Goal: Information Seeking & Learning: Learn about a topic

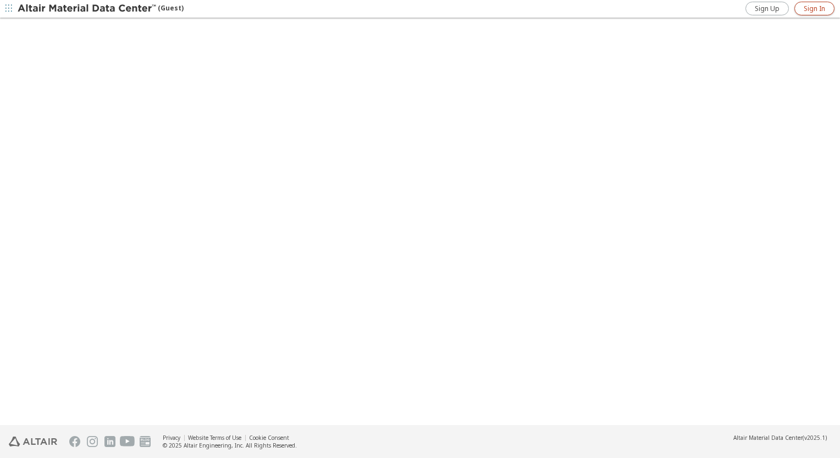
click at [817, 9] on span "Sign In" at bounding box center [813, 8] width 21 height 9
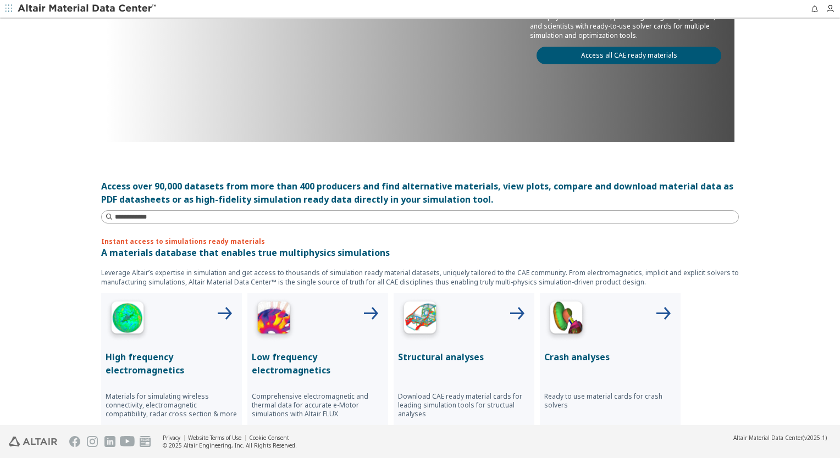
scroll to position [220, 0]
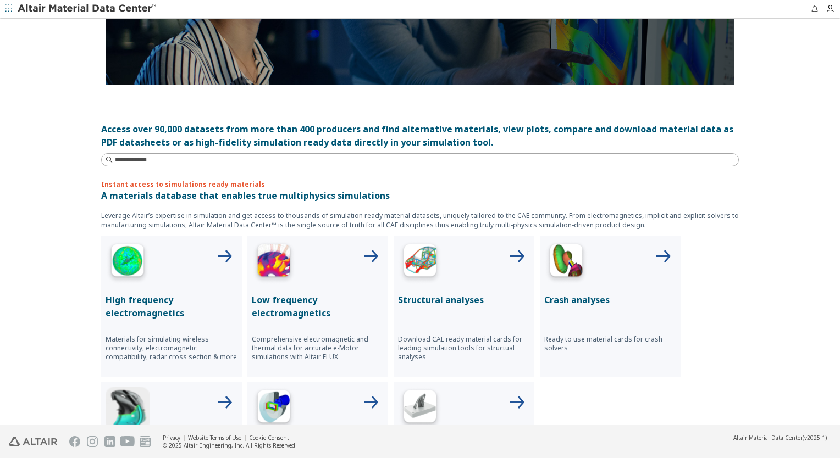
click at [449, 287] on div "Structural analyses Download CAE ready material cards for leading simulation to…" at bounding box center [463, 306] width 141 height 141
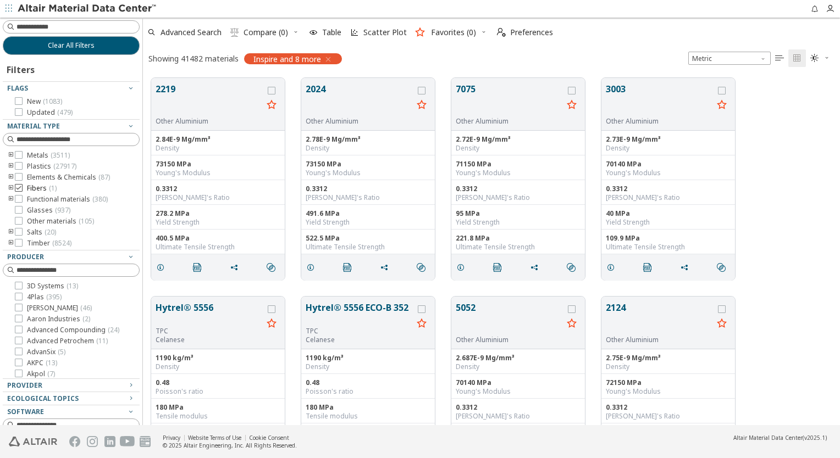
scroll to position [9, 9]
click at [18, 166] on icon at bounding box center [19, 166] width 8 height 8
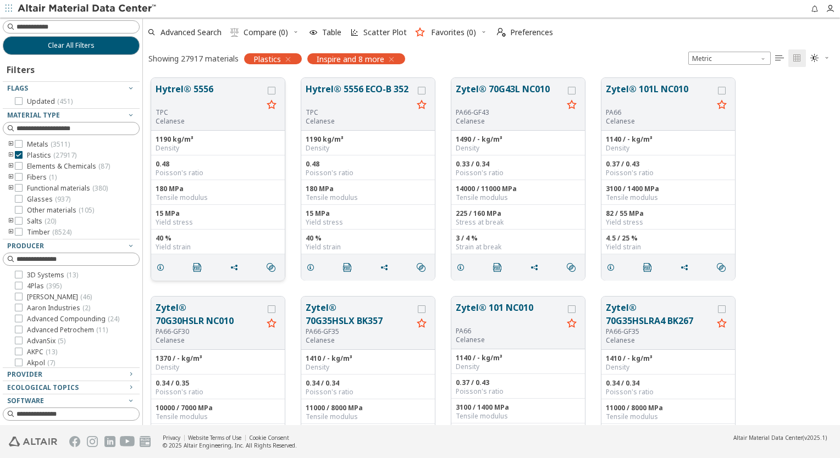
click at [243, 102] on button "Hytrel® 5556" at bounding box center [209, 95] width 107 height 26
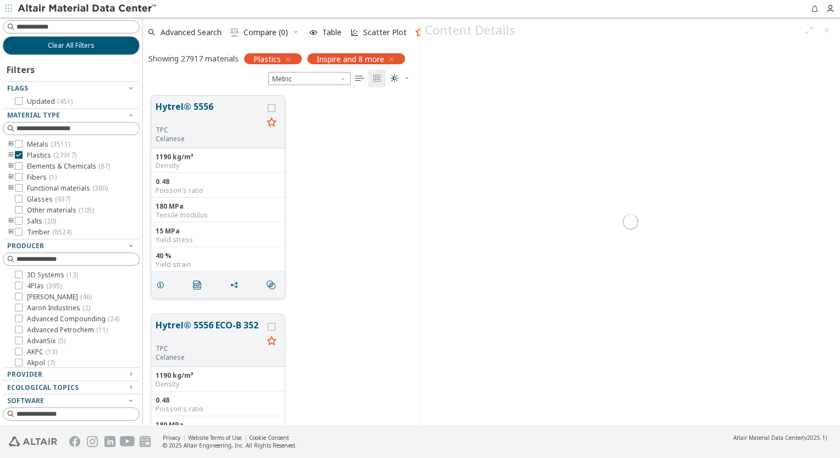
scroll to position [330, 268]
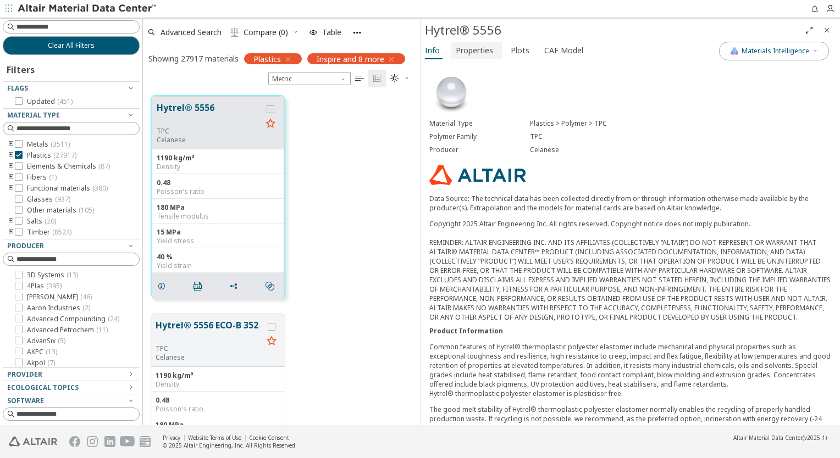
click at [482, 55] on span "Properties" at bounding box center [474, 51] width 37 height 18
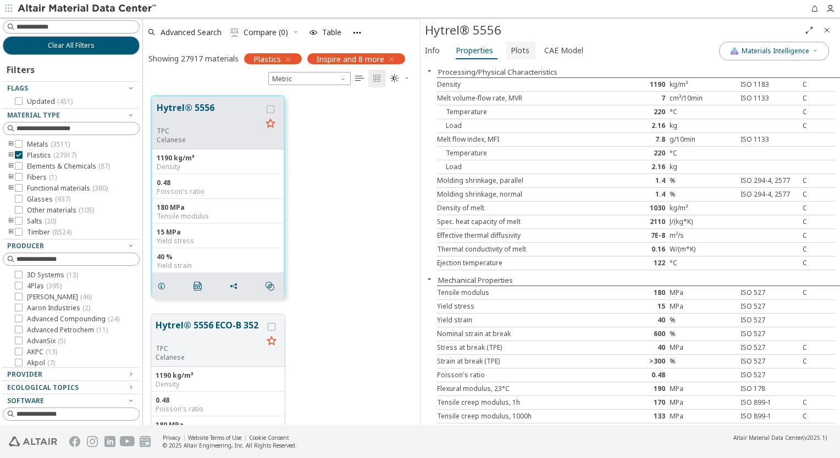
click at [511, 54] on span "Plots" at bounding box center [520, 51] width 19 height 18
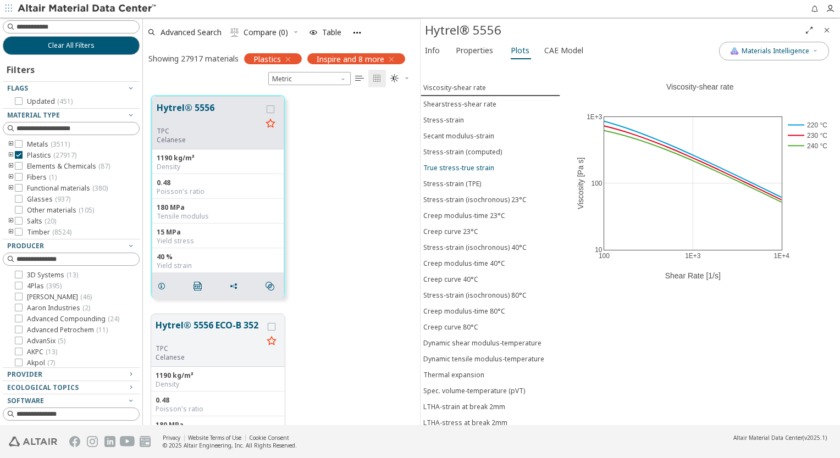
click at [462, 166] on div "True stress-true strain" at bounding box center [458, 167] width 71 height 9
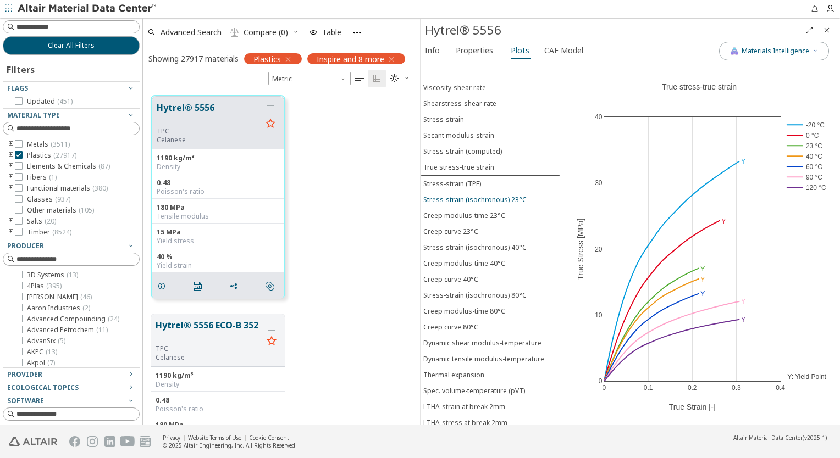
click at [464, 192] on button "Stress-strain (isochronous) 23°C" at bounding box center [490, 200] width 140 height 16
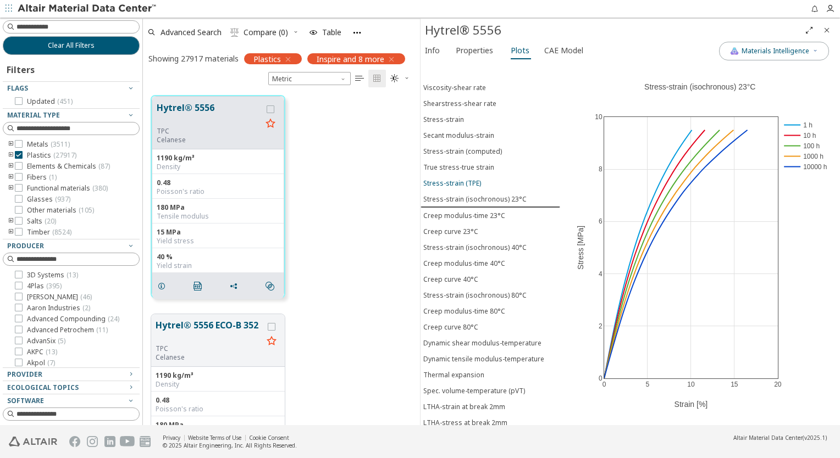
click at [464, 181] on div "Stress-strain (TPE)" at bounding box center [452, 183] width 58 height 9
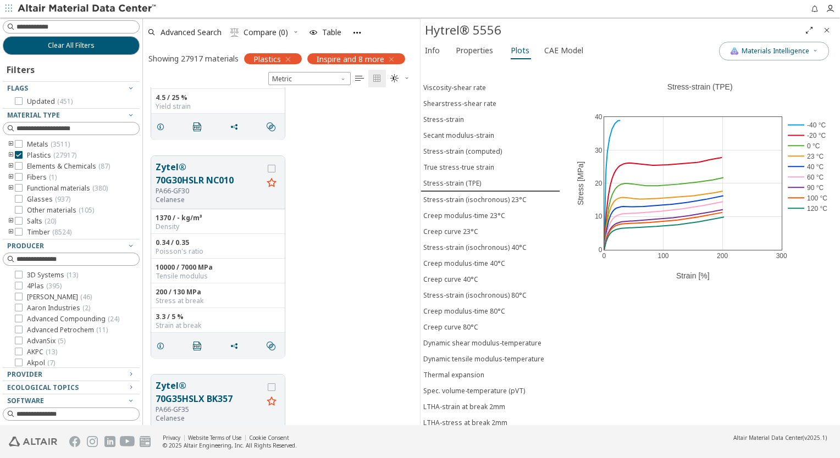
scroll to position [824, 0]
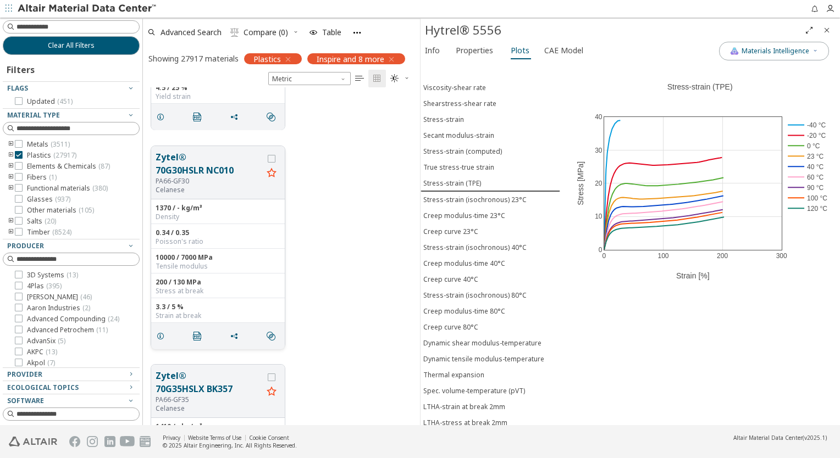
click at [231, 171] on button "Zytel® 70G30HSLR NC010" at bounding box center [209, 164] width 107 height 26
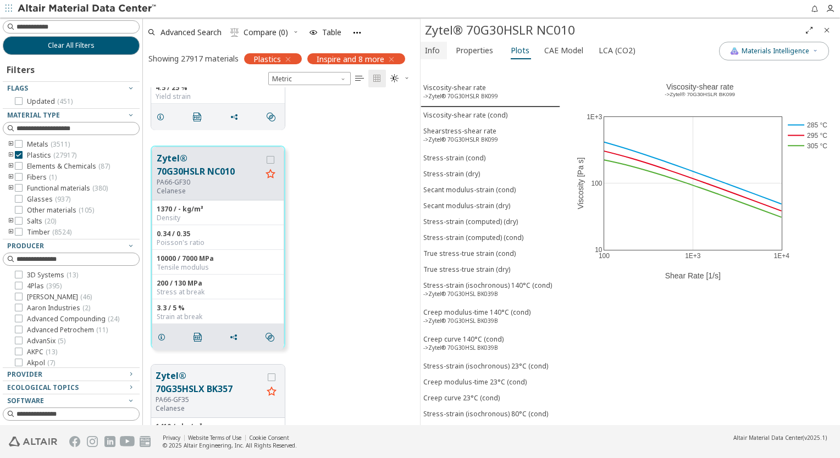
click at [430, 48] on span "Info" at bounding box center [432, 51] width 15 height 18
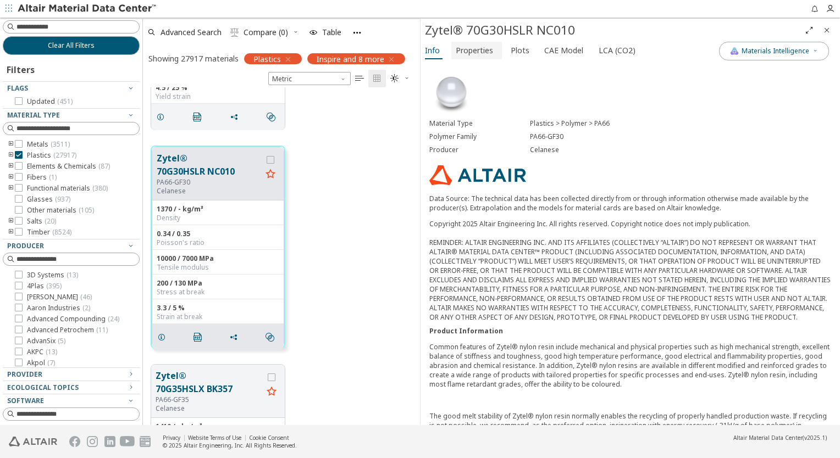
click at [471, 53] on span "Properties" at bounding box center [474, 51] width 37 height 18
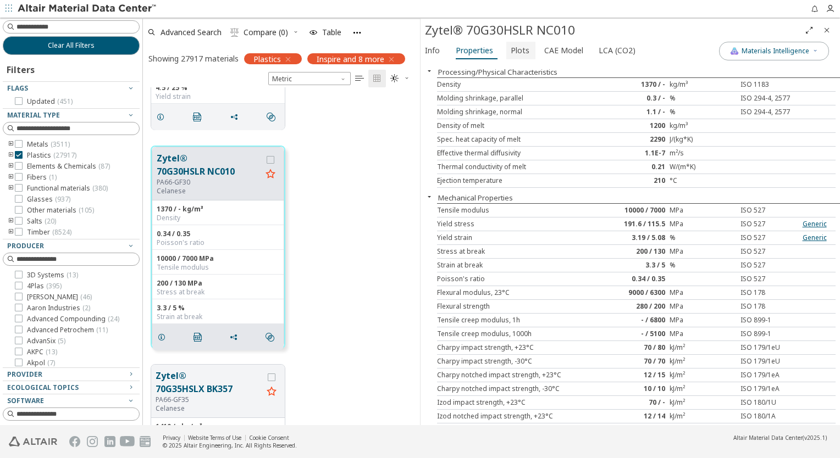
drag, startPoint x: 509, startPoint y: 53, endPoint x: 523, endPoint y: 54, distance: 13.8
click at [511, 54] on span "Plots" at bounding box center [520, 51] width 19 height 18
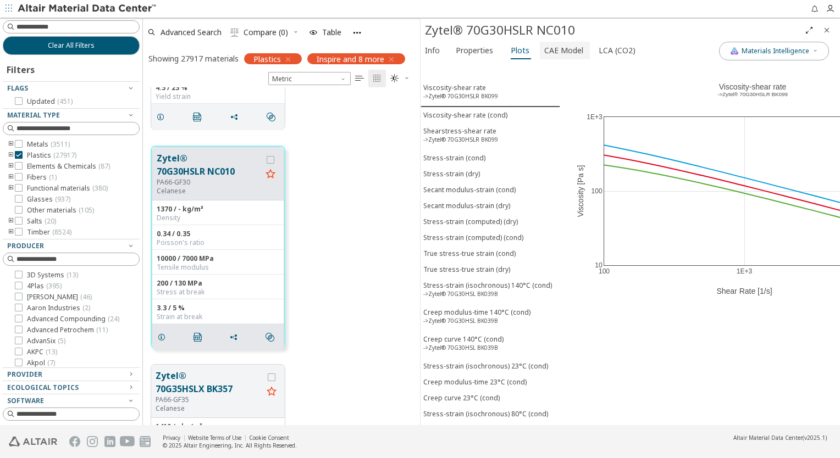
click at [544, 52] on span "CAE Model" at bounding box center [563, 51] width 39 height 18
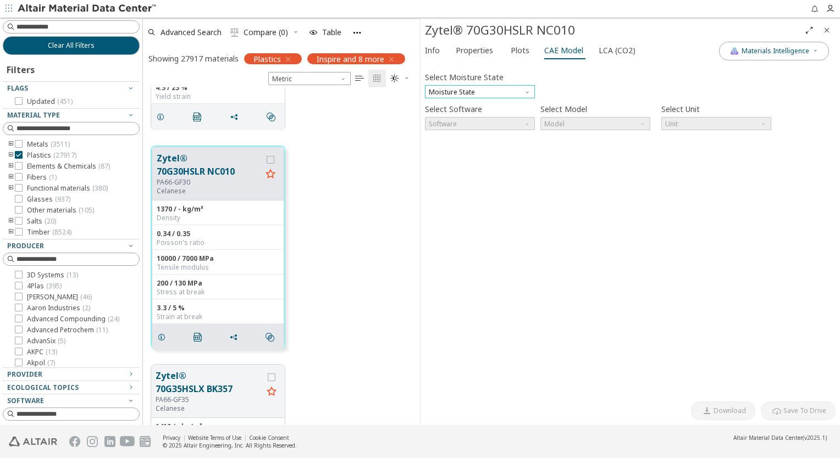
click at [490, 93] on span "Moisture State" at bounding box center [480, 91] width 110 height 13
click at [492, 90] on span "Moisture State" at bounding box center [480, 91] width 110 height 13
click at [497, 101] on div "Select Software Software" at bounding box center [480, 115] width 110 height 29
click at [505, 85] on div "Select Moisture State Moisture State" at bounding box center [480, 83] width 110 height 29
click at [503, 89] on span "Moisture State" at bounding box center [480, 91] width 110 height 13
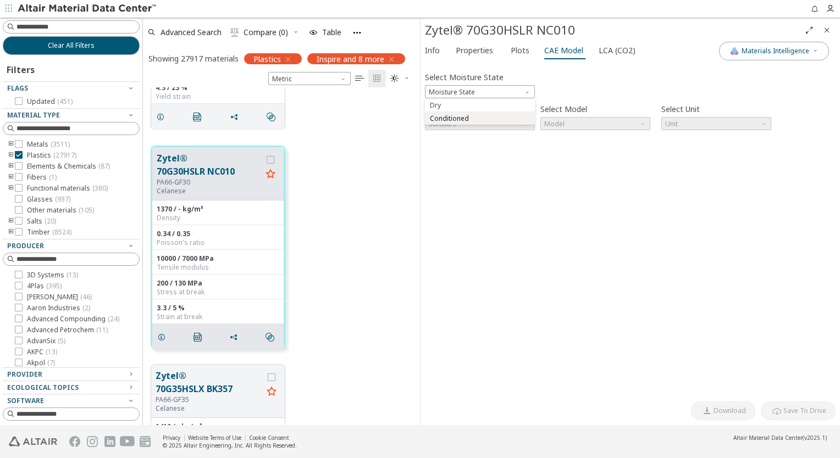
click at [498, 115] on span "Conditioned" at bounding box center [479, 119] width 101 height 8
click at [499, 97] on span "Conditioned" at bounding box center [480, 91] width 110 height 13
click at [497, 109] on button "Dry" at bounding box center [480, 104] width 110 height 13
click at [494, 124] on span "Software" at bounding box center [480, 123] width 110 height 13
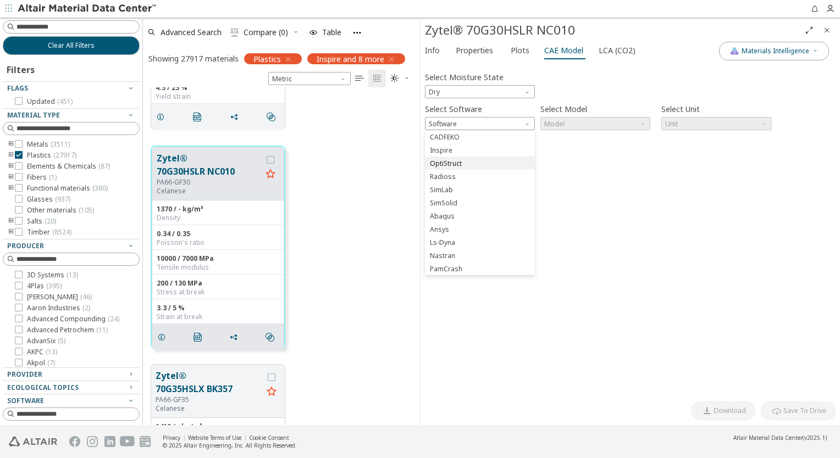
click at [453, 163] on span "OptiStruct" at bounding box center [446, 163] width 32 height 9
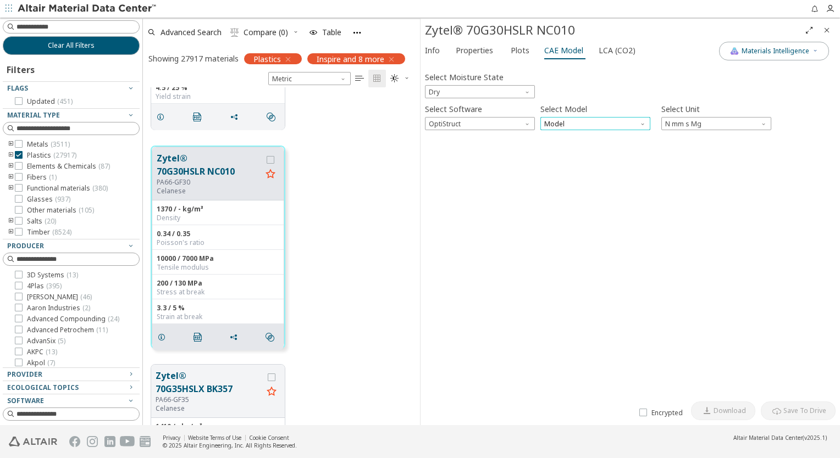
click at [597, 124] on span "Model" at bounding box center [595, 123] width 110 height 13
click at [593, 148] on span "MatS1" at bounding box center [595, 151] width 101 height 8
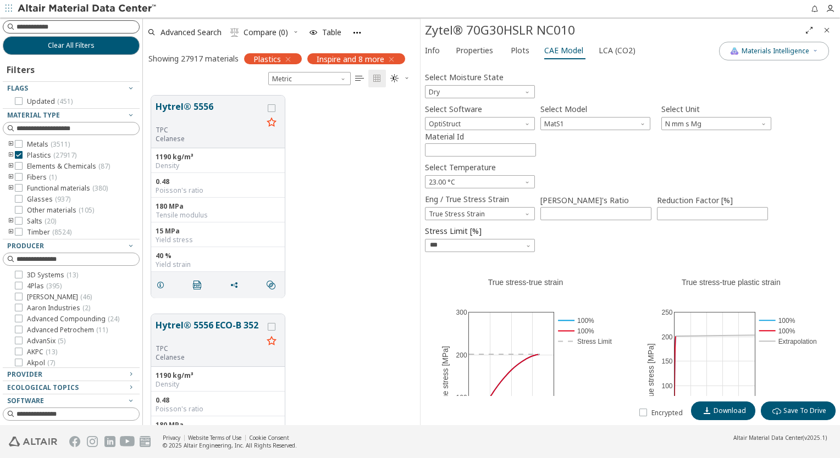
click at [77, 26] on input at bounding box center [77, 26] width 123 height 11
type input "*******"
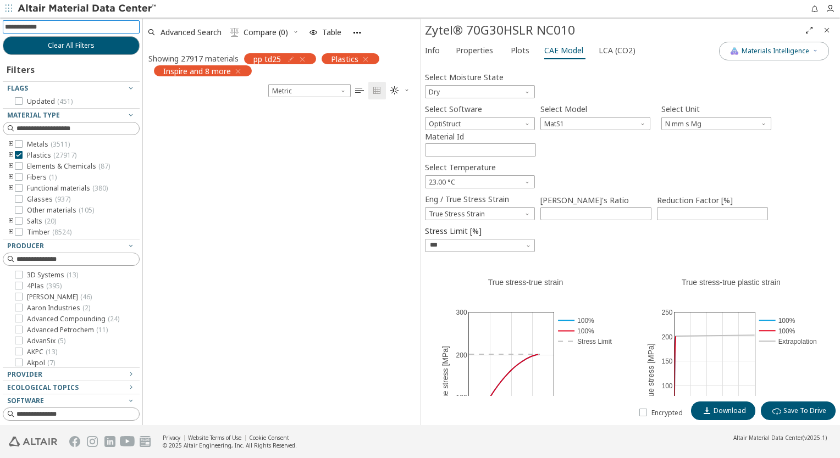
scroll to position [9, 9]
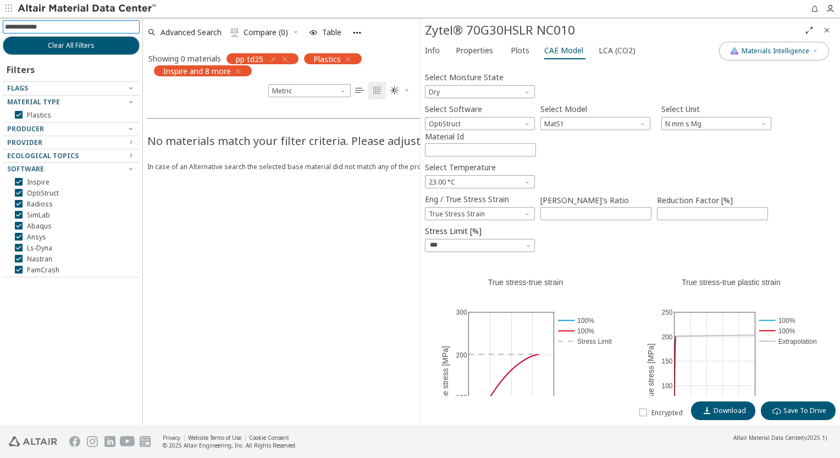
click at [92, 23] on input at bounding box center [72, 27] width 135 height 12
type input "********"
click at [287, 56] on icon "button" at bounding box center [284, 59] width 9 height 9
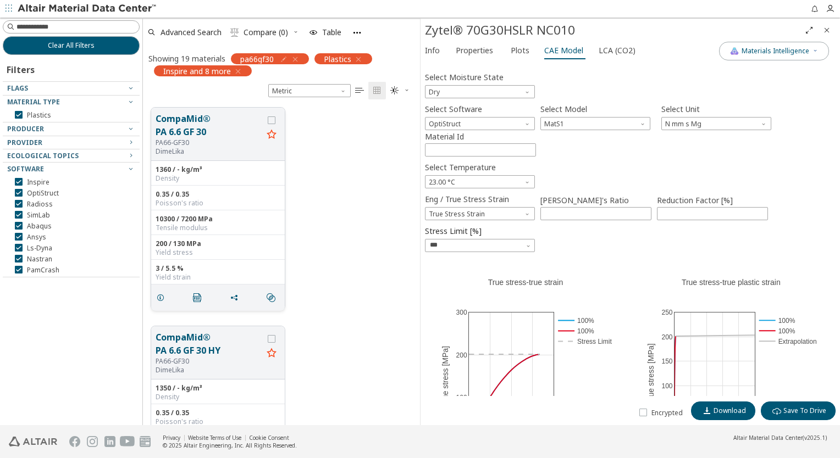
scroll to position [318, 268]
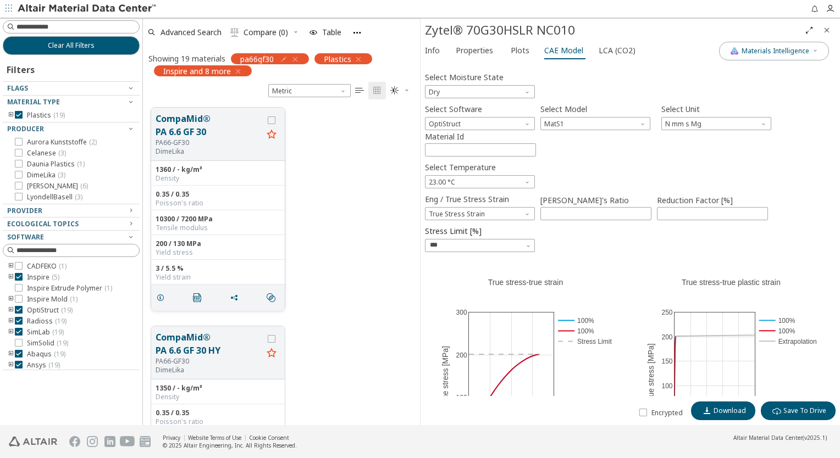
click at [223, 135] on button "CompaMid® PA 6.6 GF 30" at bounding box center [209, 125] width 107 height 26
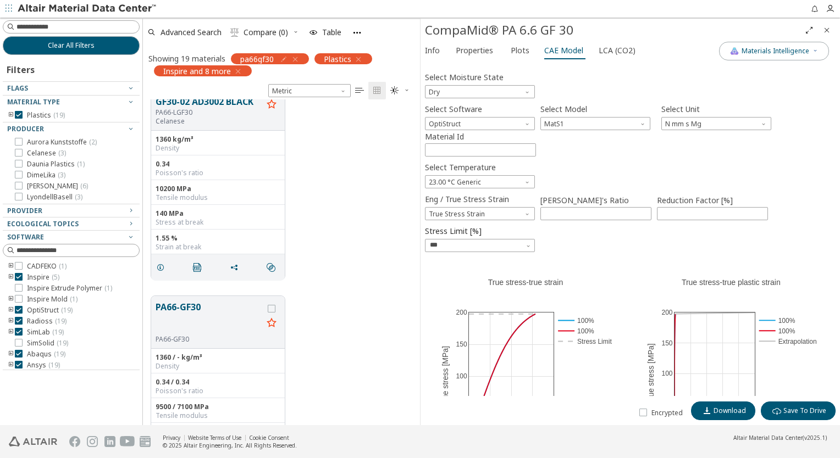
scroll to position [714, 0]
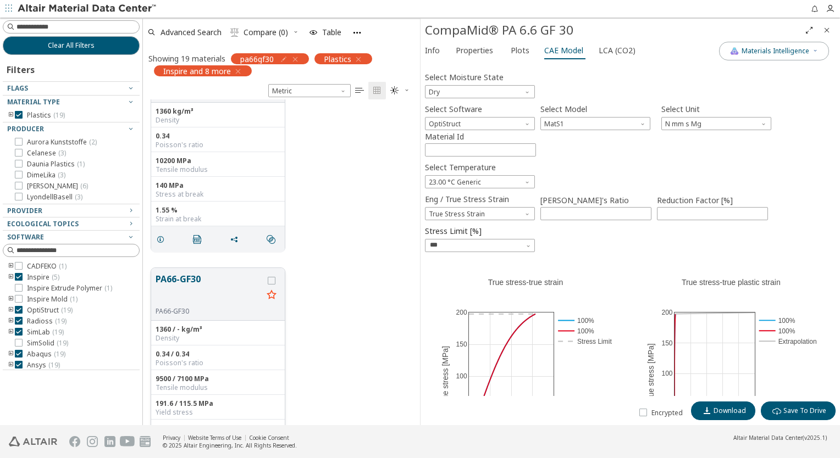
click at [212, 291] on button "PA66-GF30" at bounding box center [209, 290] width 107 height 35
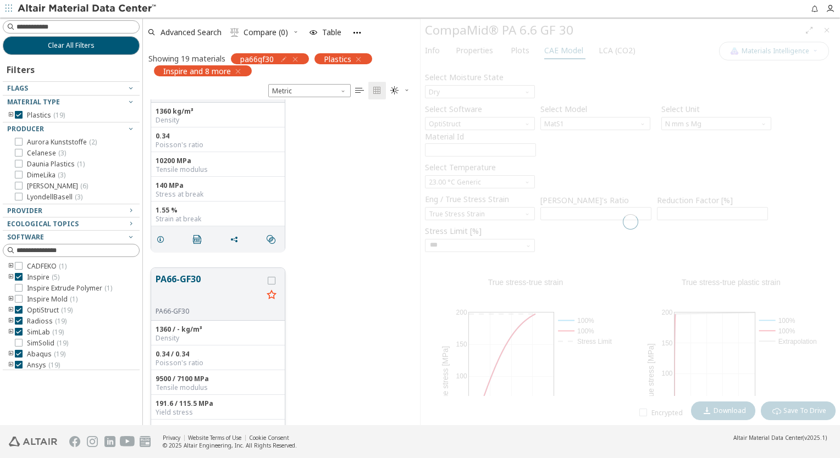
type input "****"
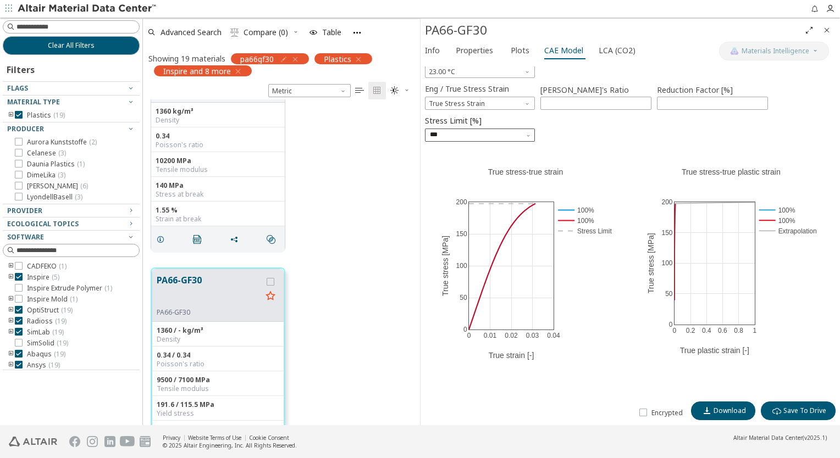
scroll to position [119, 0]
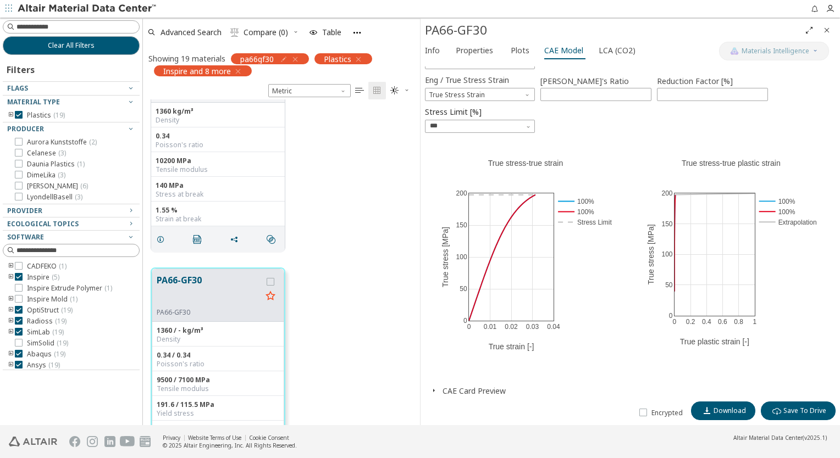
click at [428, 390] on span "button" at bounding box center [433, 391] width 13 height 10
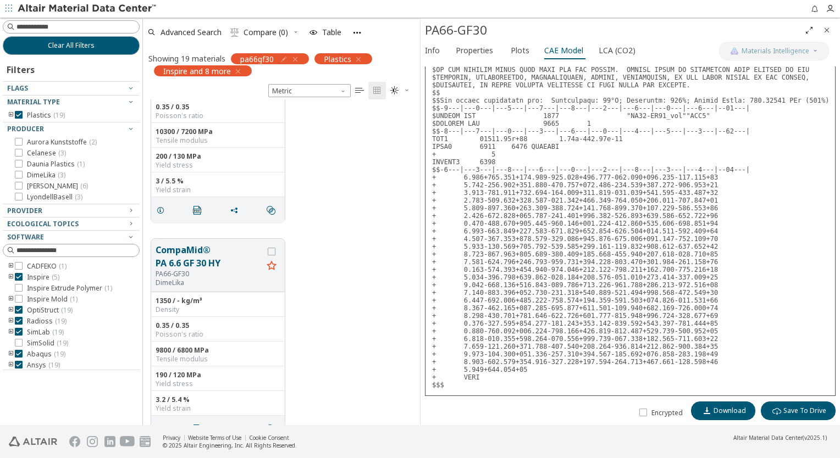
scroll to position [0, 0]
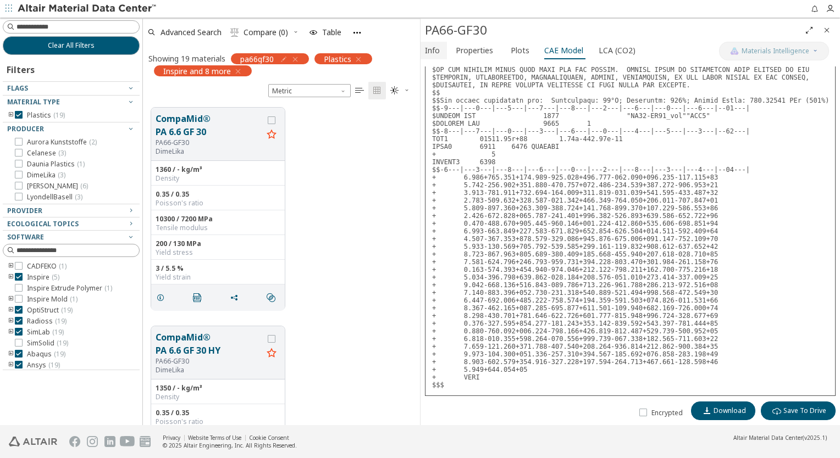
click at [436, 54] on span "Info" at bounding box center [432, 51] width 15 height 18
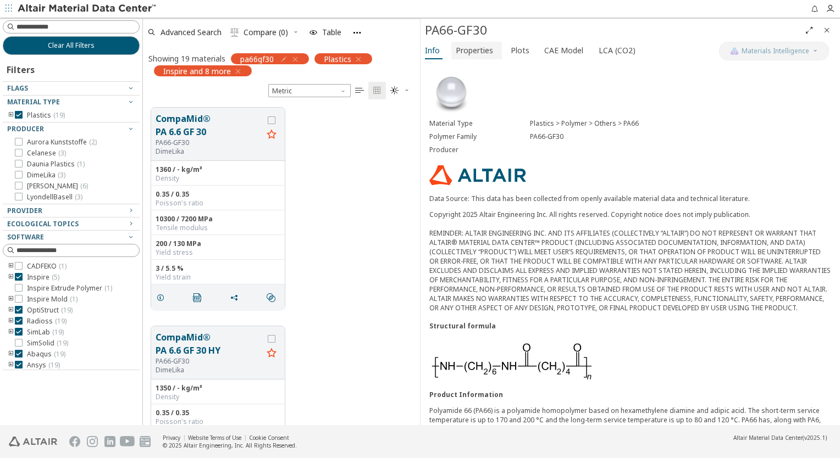
click at [467, 51] on span "Properties" at bounding box center [474, 51] width 37 height 18
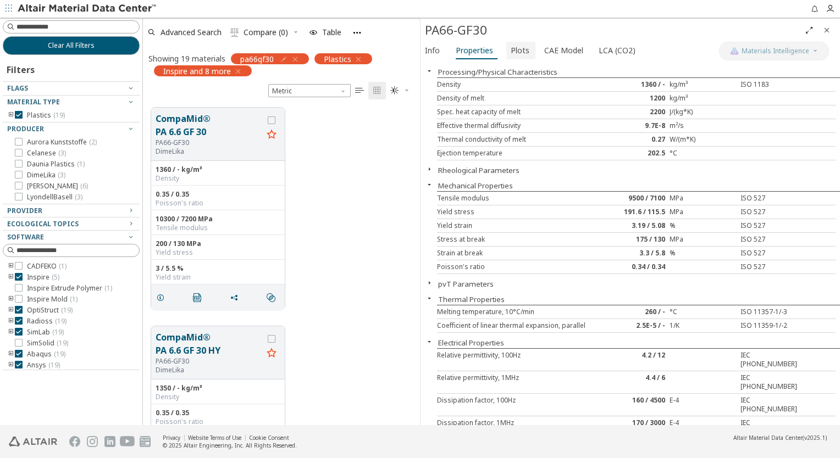
click at [520, 52] on span "Plots" at bounding box center [520, 51] width 19 height 18
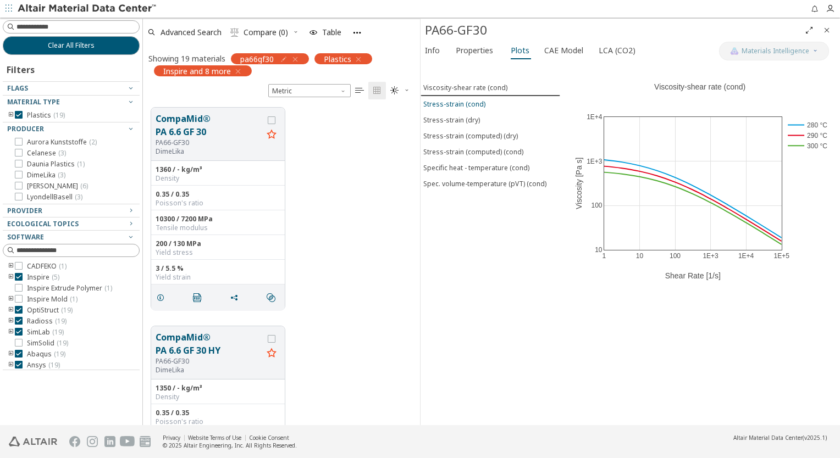
click at [479, 102] on div "Stress-strain (cond)" at bounding box center [454, 103] width 62 height 9
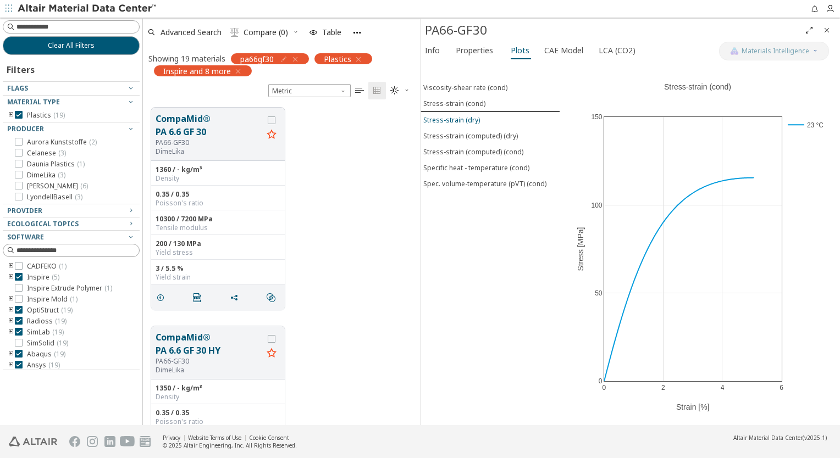
click at [470, 120] on div "Stress-strain (dry)" at bounding box center [451, 119] width 57 height 9
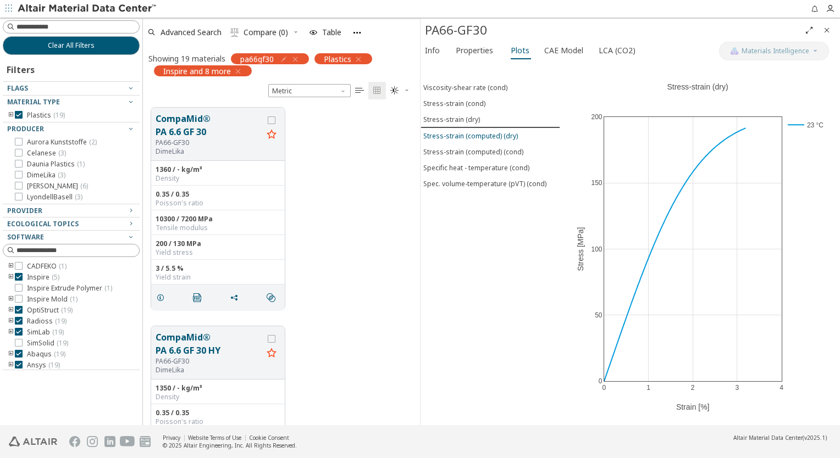
click at [468, 132] on div "Stress-strain (computed) (dry)" at bounding box center [470, 135] width 95 height 9
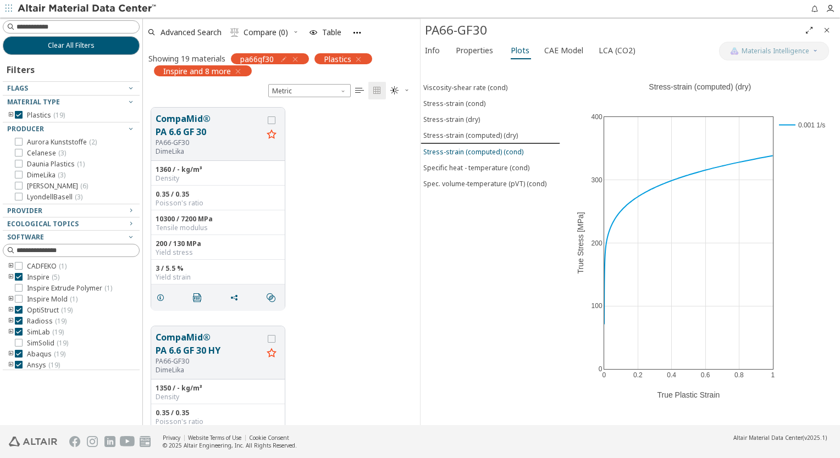
click at [469, 147] on div "Stress-strain (computed) (cond)" at bounding box center [473, 151] width 100 height 9
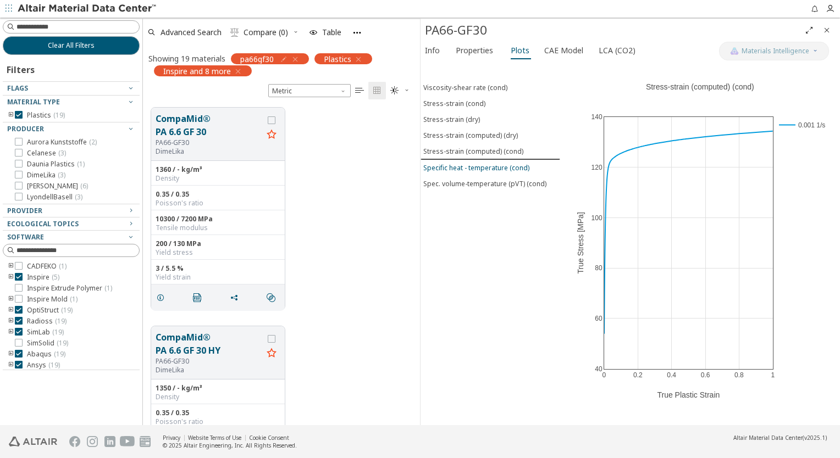
click at [469, 164] on div "Specific heat - temperature (cond)" at bounding box center [476, 167] width 106 height 9
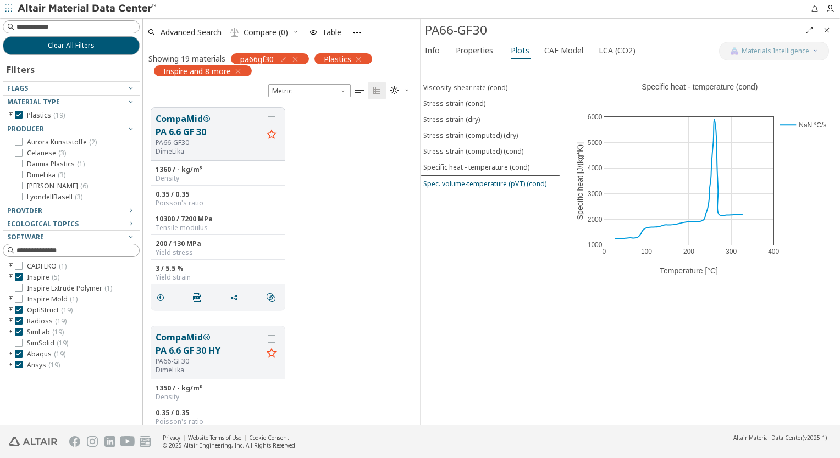
click at [473, 179] on div "Spec. volume-temperature (pVT) (cond)" at bounding box center [484, 183] width 123 height 9
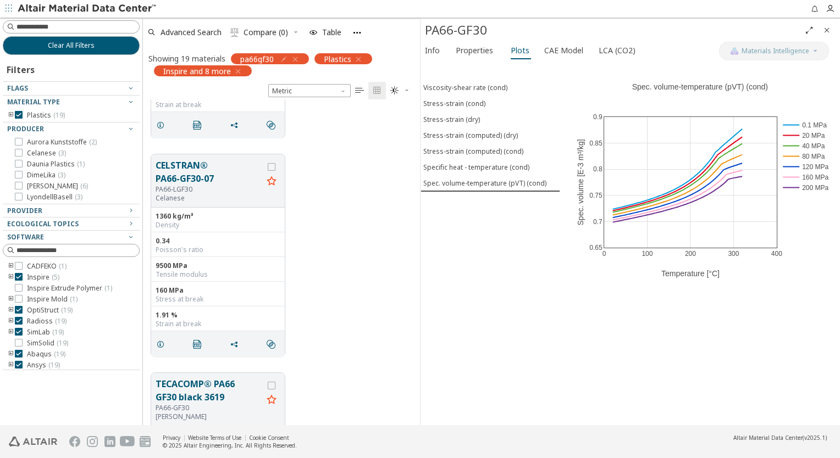
scroll to position [1923, 0]
click at [235, 179] on button "CELSTRAN® PA66-GF30-07" at bounding box center [209, 170] width 107 height 26
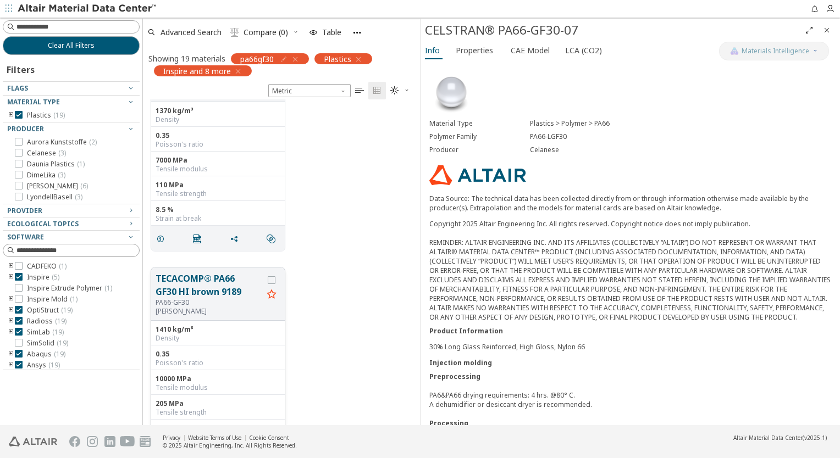
scroll to position [2253, 0]
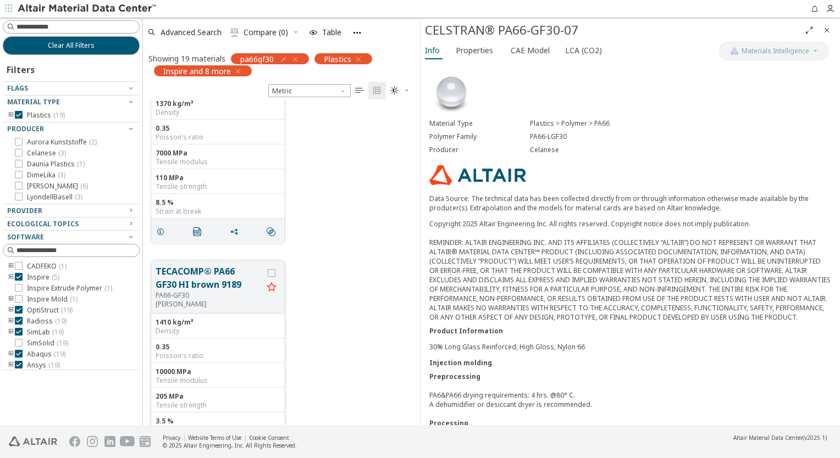
click at [245, 307] on p "[PERSON_NAME]" at bounding box center [209, 304] width 107 height 9
click at [247, 301] on p "[PERSON_NAME]" at bounding box center [209, 304] width 107 height 9
click at [256, 279] on button "TECACOMP® PA66 GF30 HI brown 9189" at bounding box center [209, 278] width 107 height 26
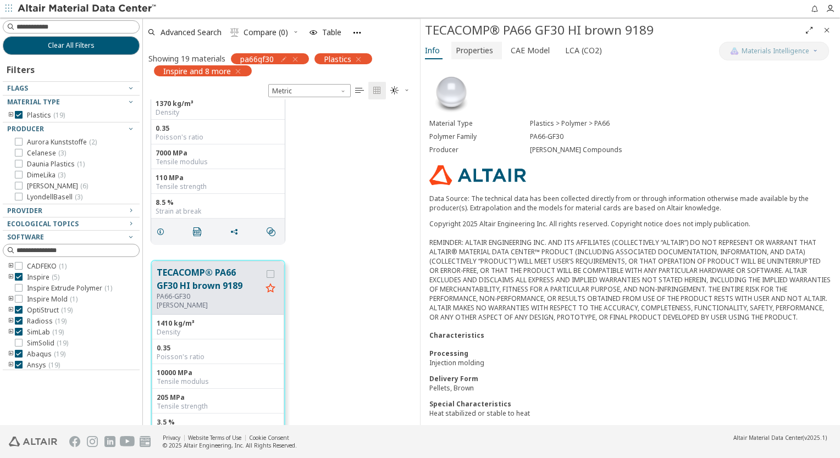
click at [481, 51] on span "Properties" at bounding box center [474, 51] width 37 height 18
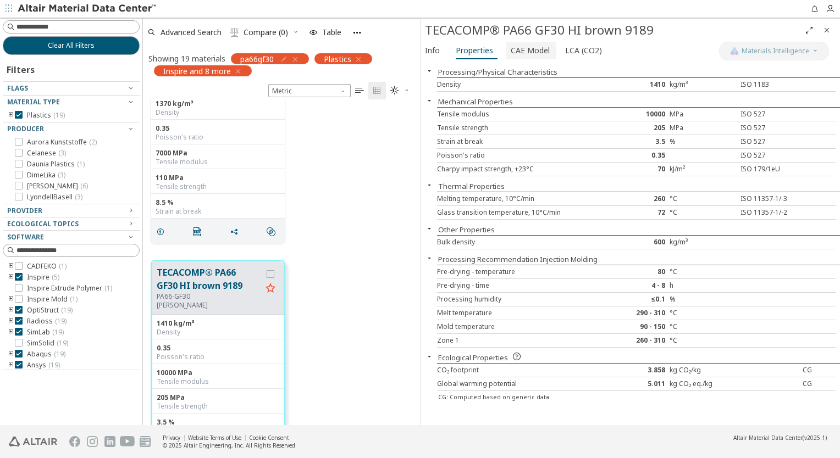
click at [521, 51] on span "CAE Model" at bounding box center [530, 51] width 39 height 18
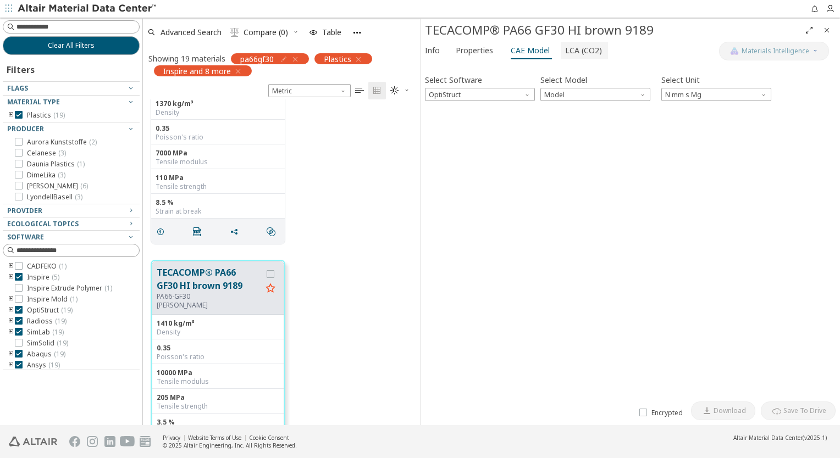
click at [575, 47] on span "LCA (CO2)" at bounding box center [583, 51] width 37 height 18
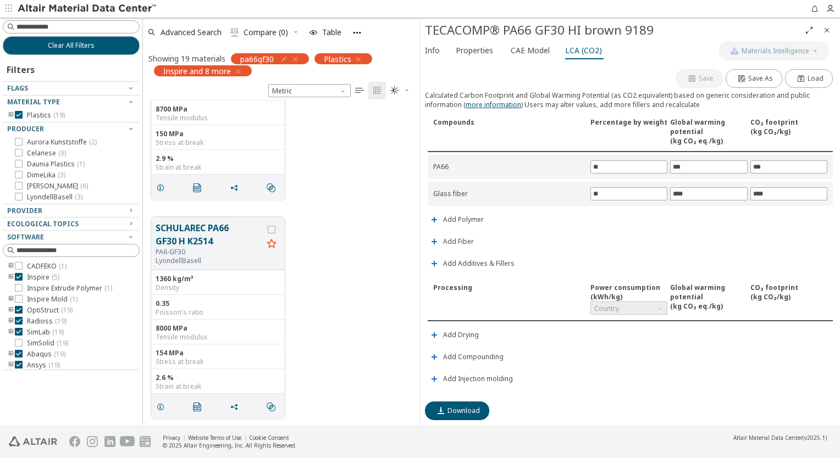
scroll to position [3829, 0]
click at [242, 240] on button "SCHULAREC PA66 GF30 H K2514" at bounding box center [209, 233] width 107 height 26
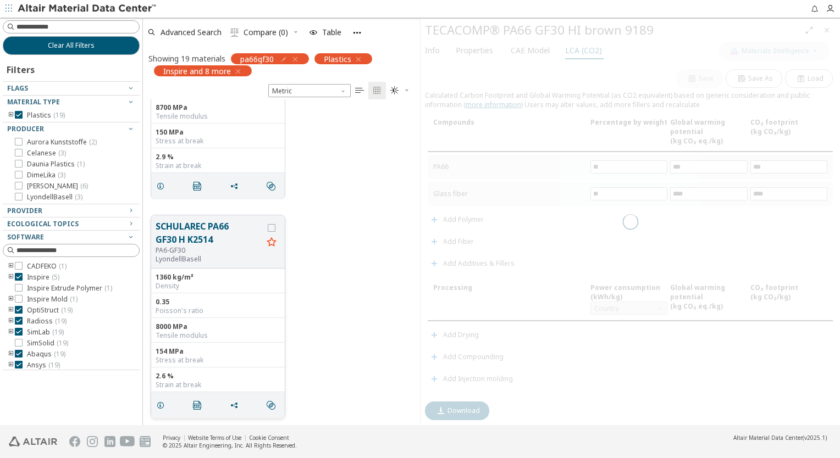
type input "*"
type input "**"
type input "****"
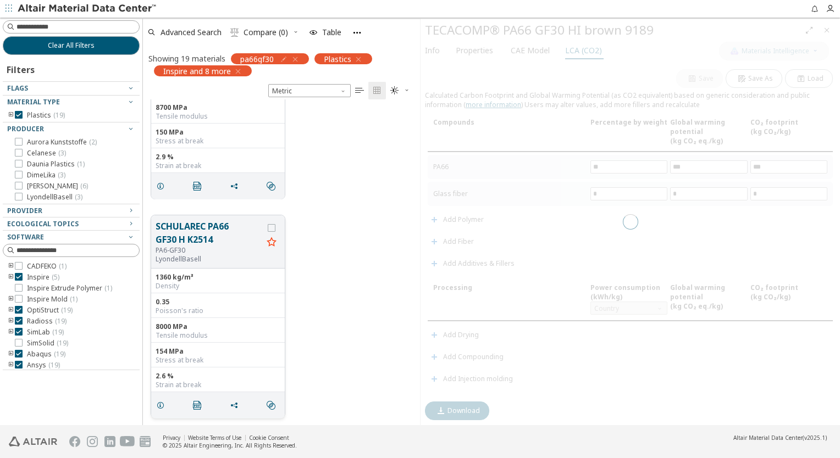
type input "****"
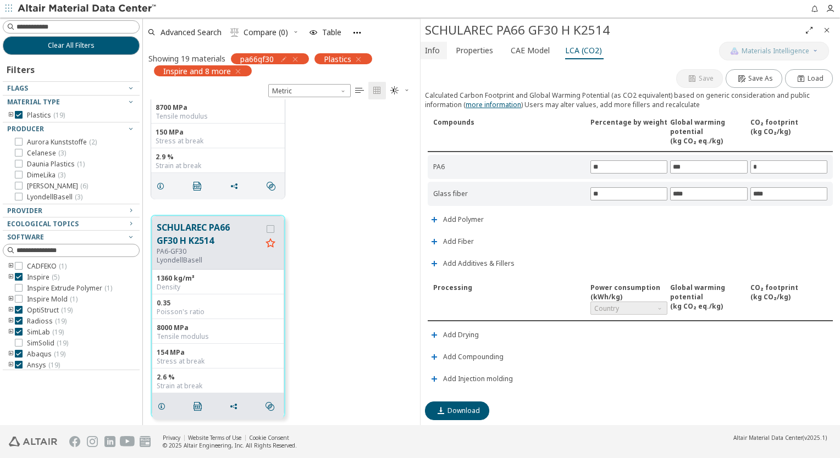
click at [436, 47] on span "Info" at bounding box center [432, 51] width 15 height 18
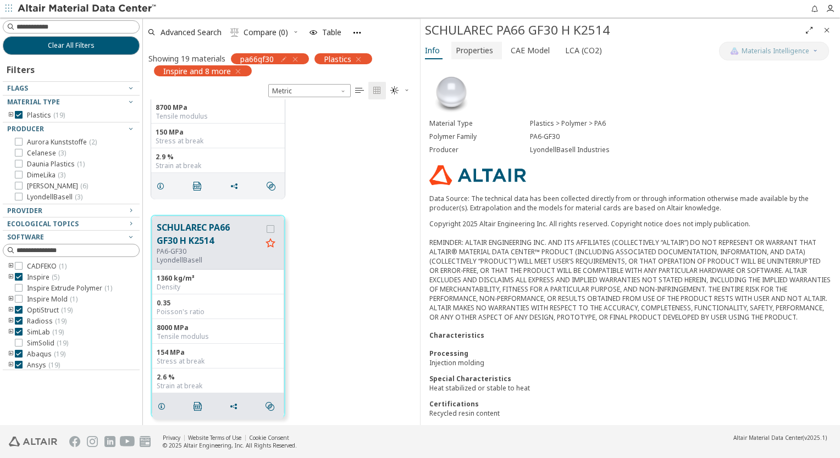
click at [459, 48] on span "Properties" at bounding box center [474, 51] width 37 height 18
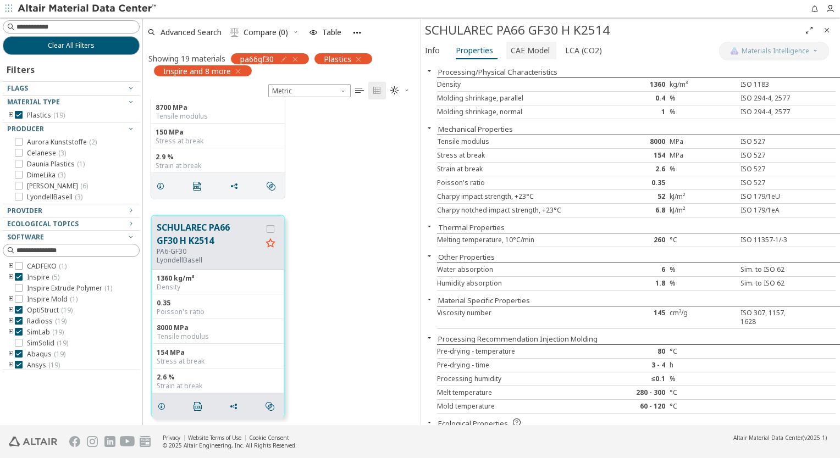
click at [506, 49] on button "CAE Model" at bounding box center [531, 51] width 50 height 18
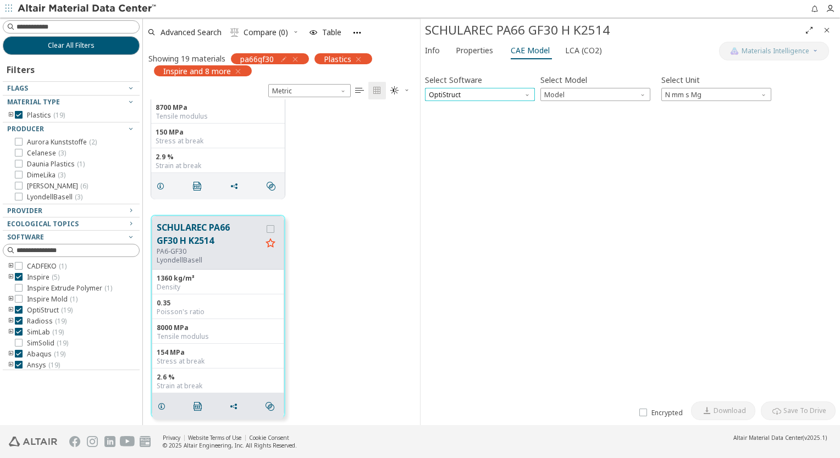
click at [507, 89] on span "OptiStruct" at bounding box center [480, 94] width 110 height 13
click at [551, 91] on span "Model" at bounding box center [595, 94] width 110 height 13
click at [561, 108] on span "Mat1" at bounding box center [553, 108] width 16 height 9
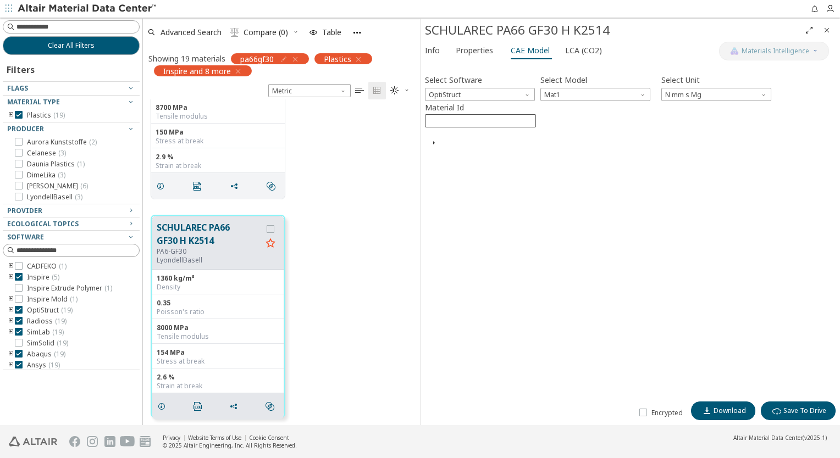
click at [490, 125] on input "****" at bounding box center [480, 121] width 110 height 12
click at [484, 101] on label "Material Id" at bounding box center [480, 107] width 111 height 13
click at [484, 115] on input "****" at bounding box center [480, 121] width 110 height 12
click at [484, 97] on span "OptiStruct" at bounding box center [480, 94] width 110 height 13
click at [476, 157] on span "Abaqus" at bounding box center [479, 161] width 101 height 8
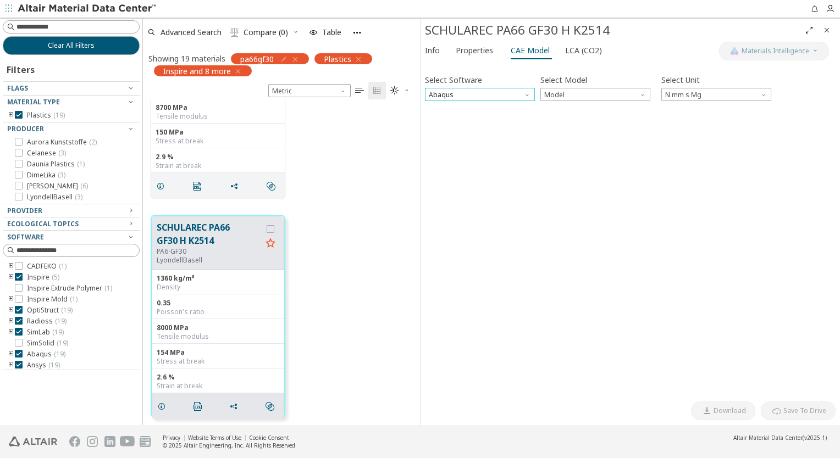
click at [481, 97] on span "Abaqus" at bounding box center [480, 94] width 110 height 13
click at [560, 95] on span "Model" at bounding box center [595, 94] width 110 height 13
click at [567, 110] on span "Elastic" at bounding box center [595, 108] width 101 height 8
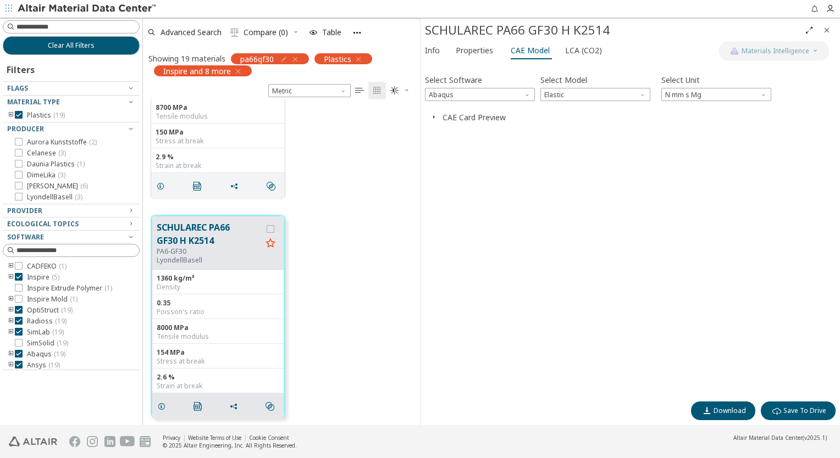
click at [444, 115] on button "CAE Card Preview" at bounding box center [473, 117] width 63 height 10
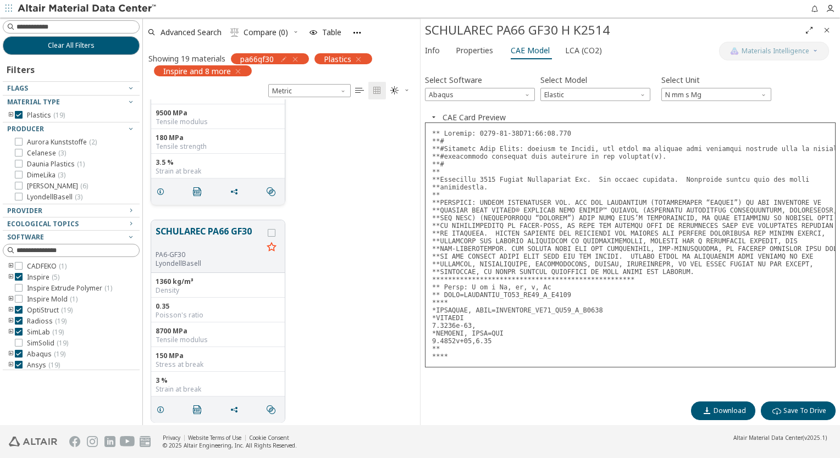
scroll to position [3390, 0]
click at [240, 238] on button "SCHULAREC PA66 GF30" at bounding box center [209, 235] width 107 height 26
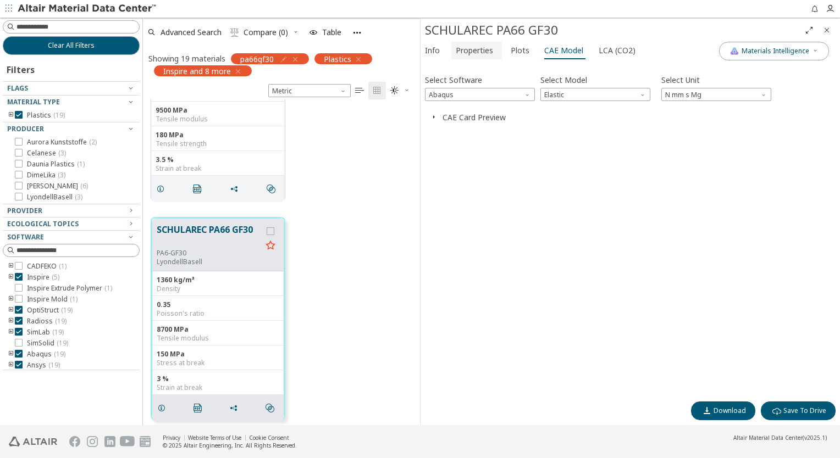
click at [472, 53] on span "Properties" at bounding box center [474, 51] width 37 height 18
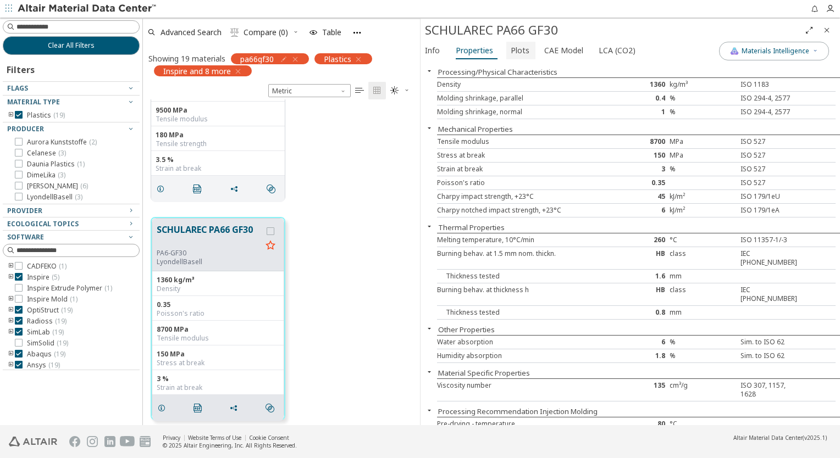
click at [520, 54] on span "Plots" at bounding box center [520, 51] width 19 height 18
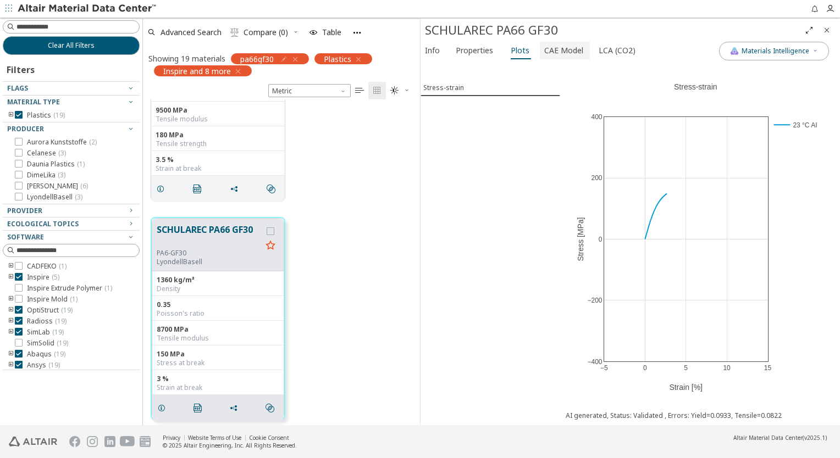
click at [558, 47] on span "CAE Model" at bounding box center [563, 51] width 39 height 18
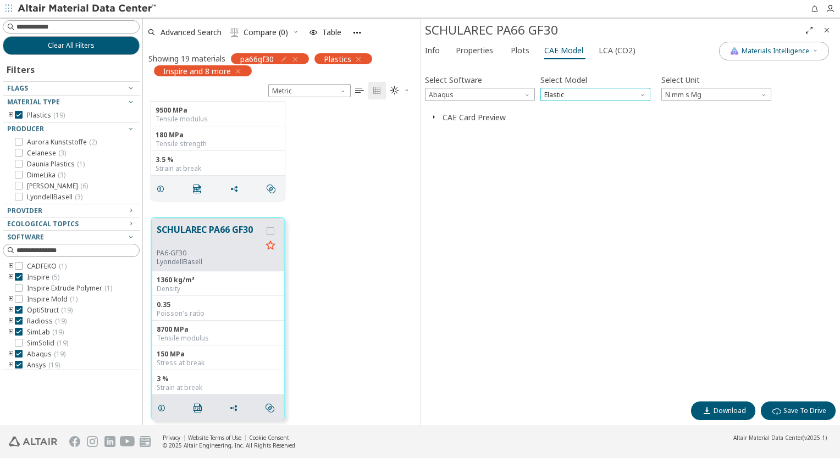
click at [563, 97] on span "Elastic" at bounding box center [595, 94] width 110 height 13
click at [568, 122] on span "Plastic" at bounding box center [595, 122] width 101 height 8
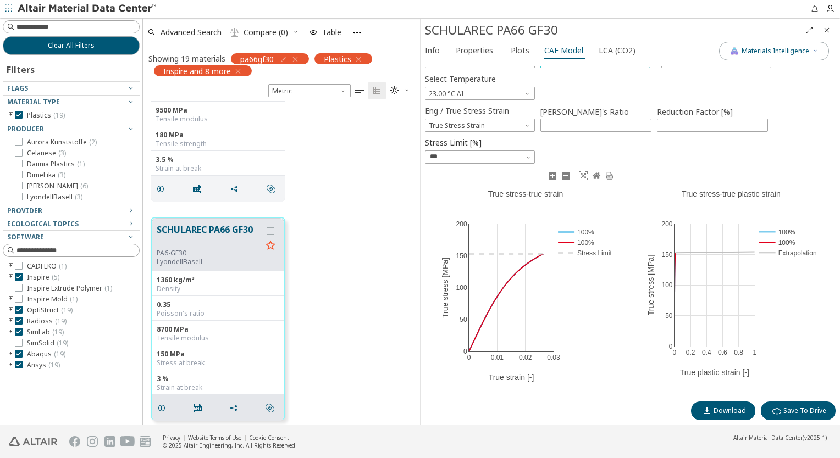
scroll to position [64, 0]
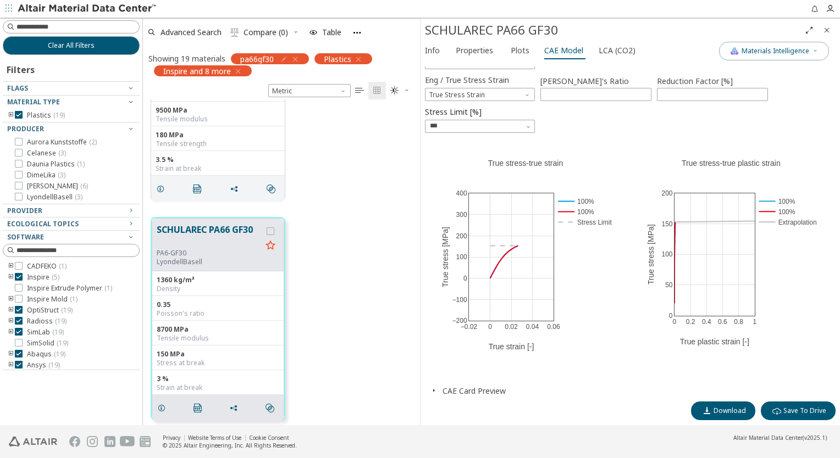
click at [436, 395] on icon "button" at bounding box center [433, 390] width 9 height 9
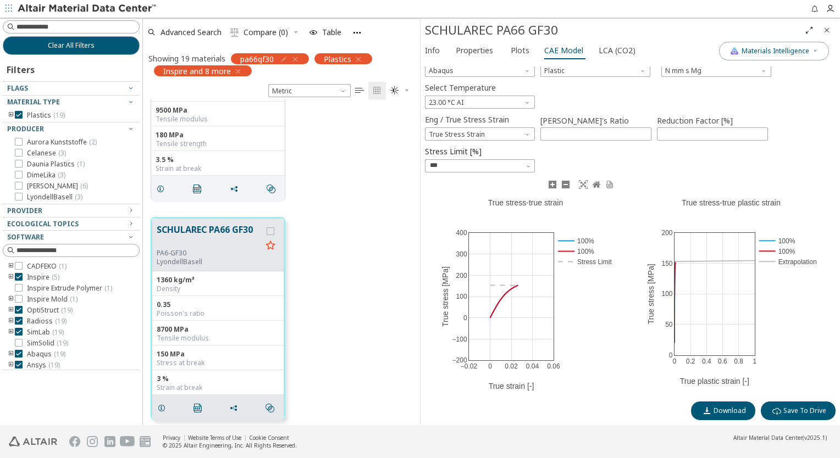
scroll to position [0, 0]
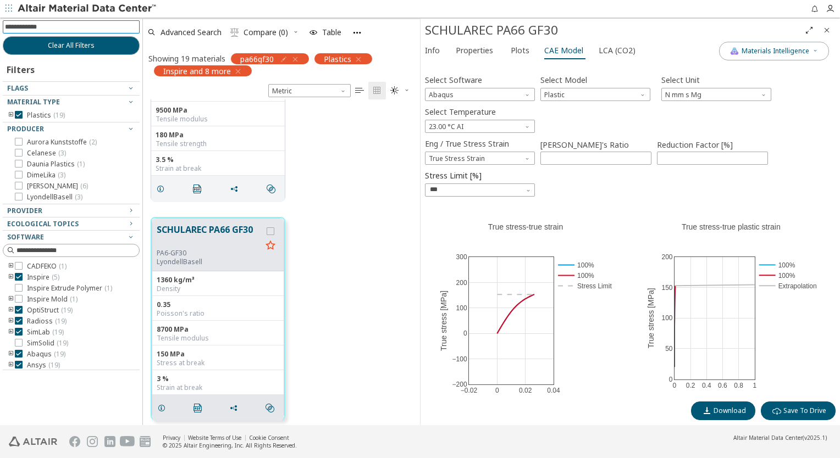
click at [75, 27] on input at bounding box center [72, 27] width 135 height 12
type input "*******"
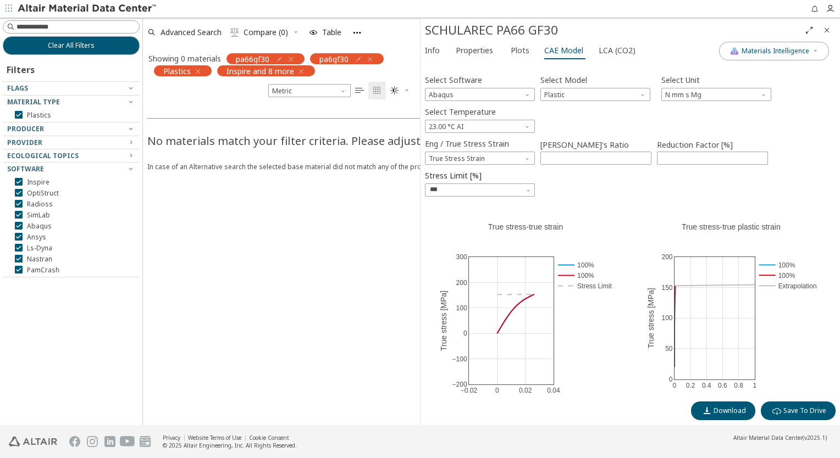
click at [291, 57] on icon "button" at bounding box center [290, 59] width 9 height 9
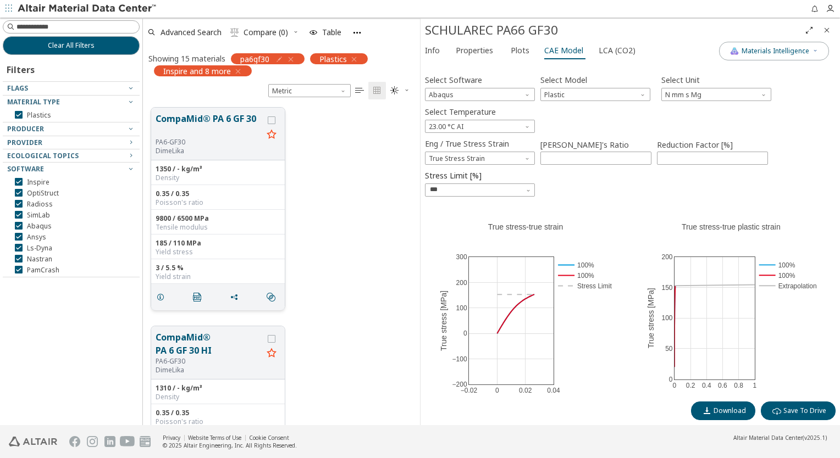
scroll to position [318, 268]
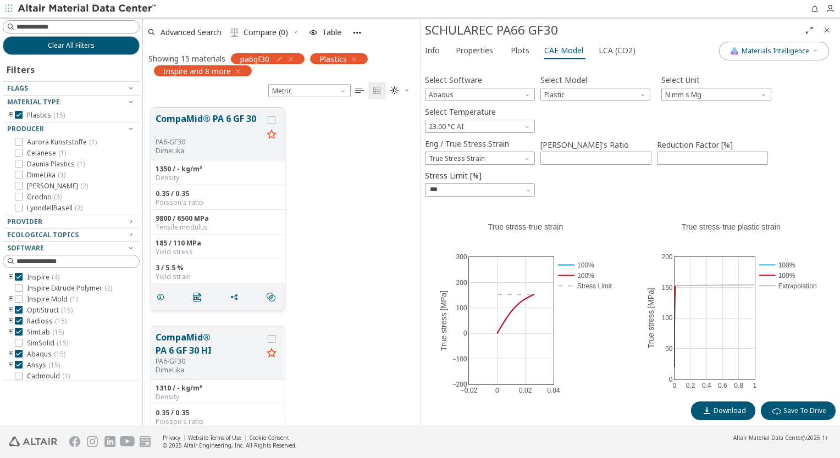
click at [236, 139] on div "PA6-GF30" at bounding box center [209, 142] width 107 height 9
click at [243, 137] on button "CompaMid® PA 6 GF 30" at bounding box center [209, 125] width 107 height 26
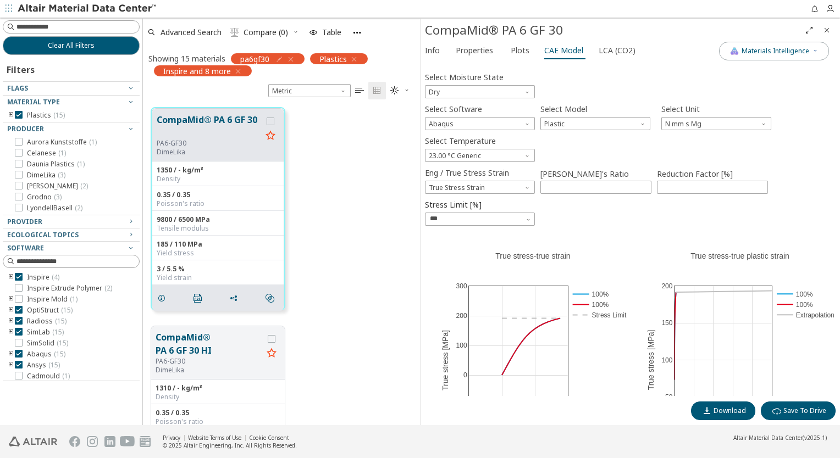
click at [468, 53] on span "Properties" at bounding box center [474, 51] width 37 height 18
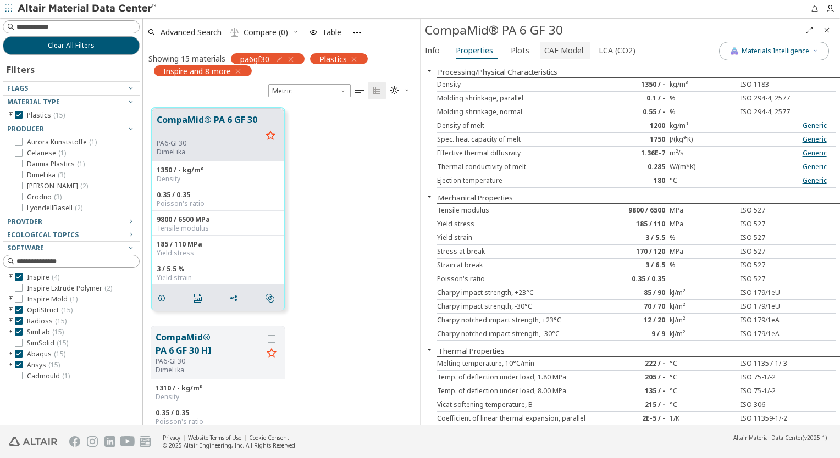
click at [547, 54] on span "CAE Model" at bounding box center [563, 51] width 39 height 18
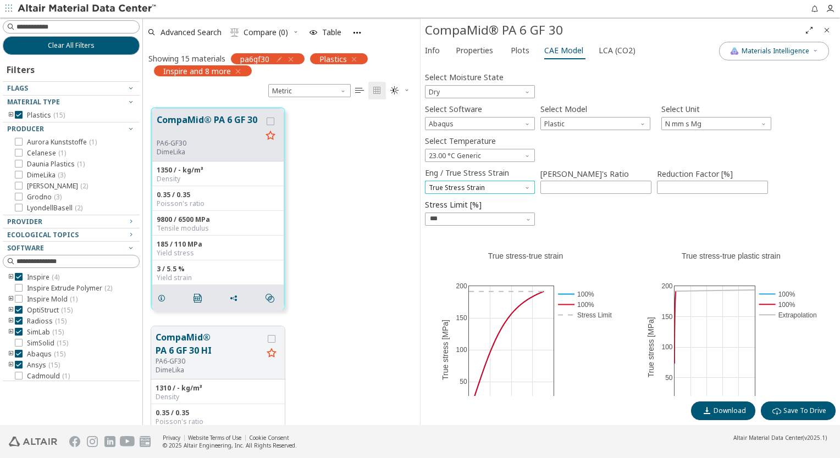
click at [495, 188] on span "True Stress Strain" at bounding box center [480, 187] width 110 height 13
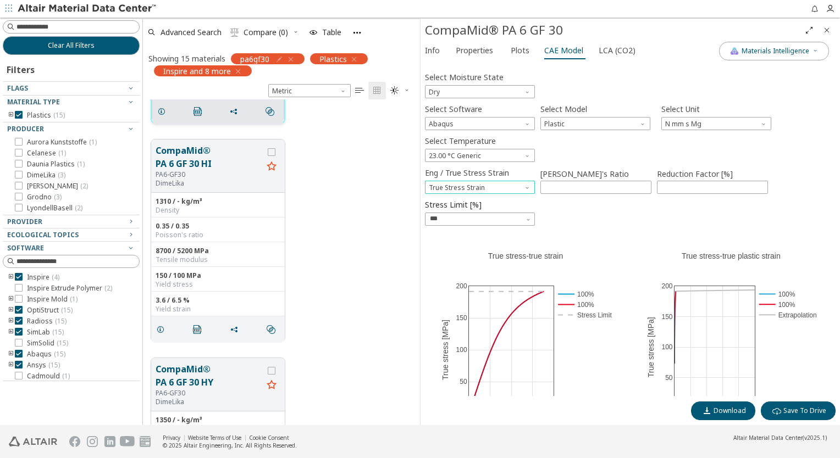
scroll to position [275, 0]
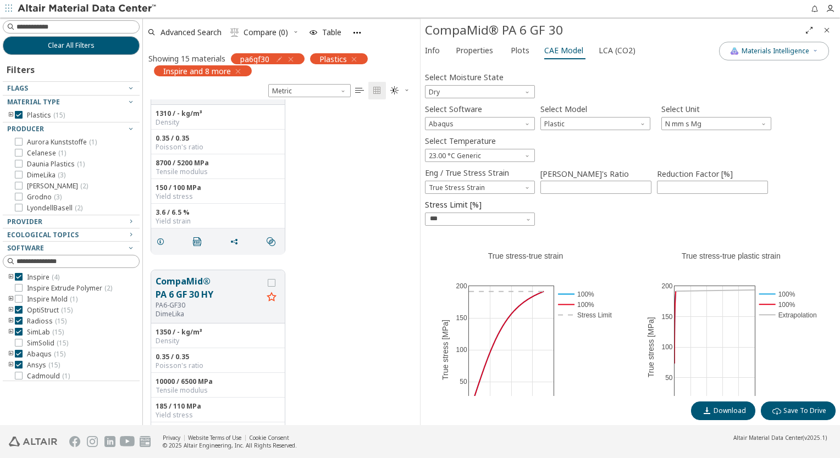
click at [291, 58] on icon "button" at bounding box center [290, 59] width 9 height 9
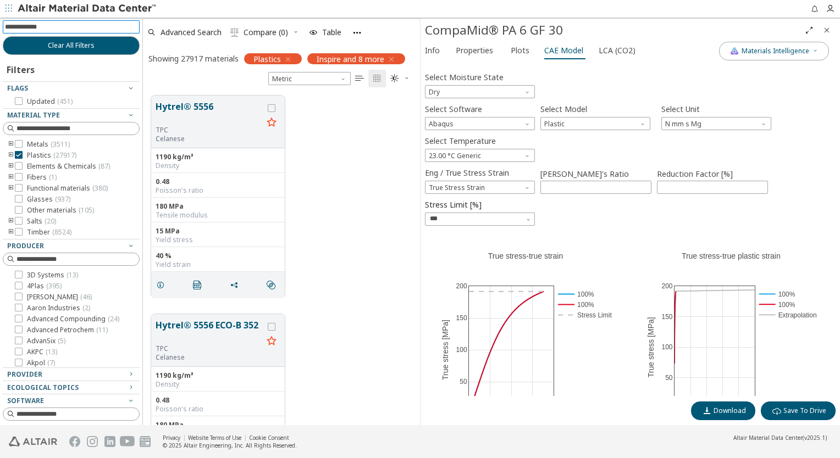
click at [61, 26] on input at bounding box center [72, 27] width 135 height 12
type input "**"
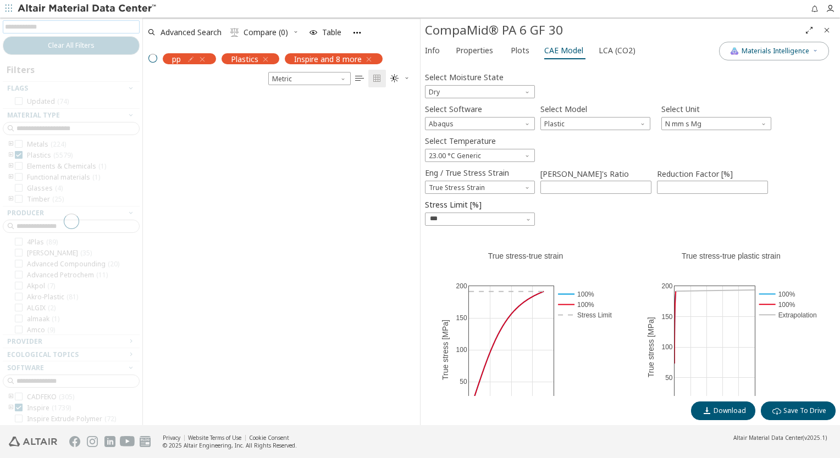
scroll to position [318, 268]
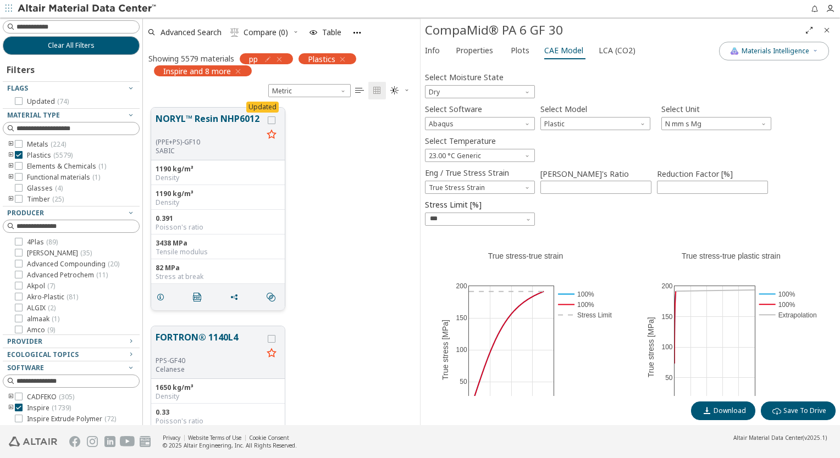
click at [253, 138] on div "(PPE+PS)-GF10" at bounding box center [209, 142] width 107 height 9
click at [268, 122] on icon "grid" at bounding box center [272, 121] width 8 height 8
click at [267, 121] on div "grid" at bounding box center [272, 133] width 18 height 43
click at [226, 134] on button "NORYL™ Resin NHP6012" at bounding box center [209, 125] width 107 height 26
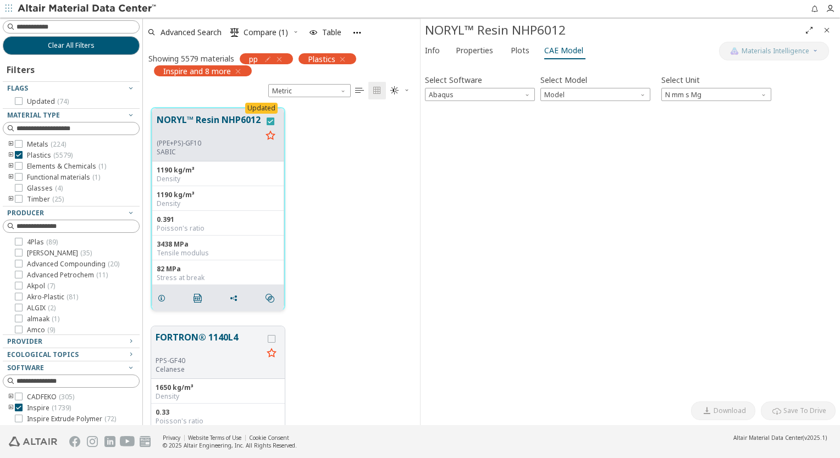
click at [272, 119] on icon "grid" at bounding box center [271, 122] width 8 height 8
click at [424, 49] on button "Info" at bounding box center [433, 51] width 26 height 18
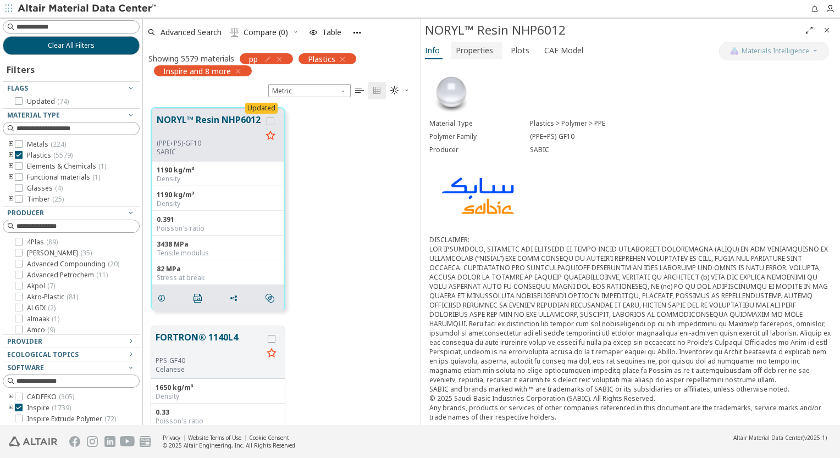
click at [470, 50] on span "Properties" at bounding box center [474, 51] width 37 height 18
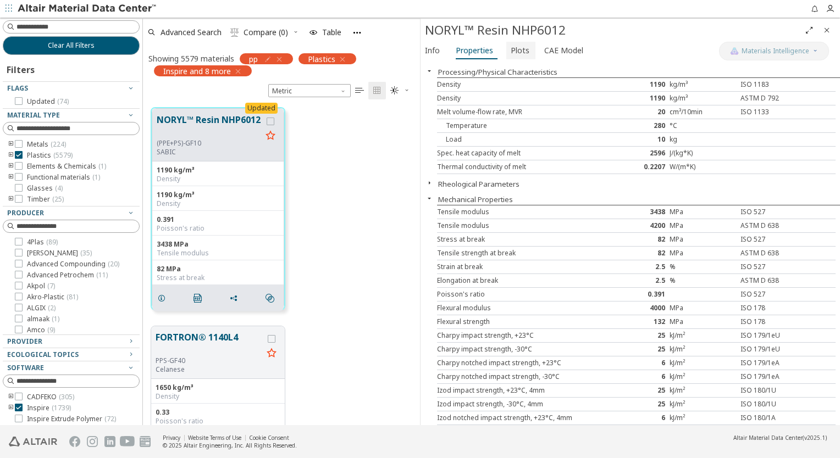
click at [515, 47] on span "Plots" at bounding box center [520, 51] width 19 height 18
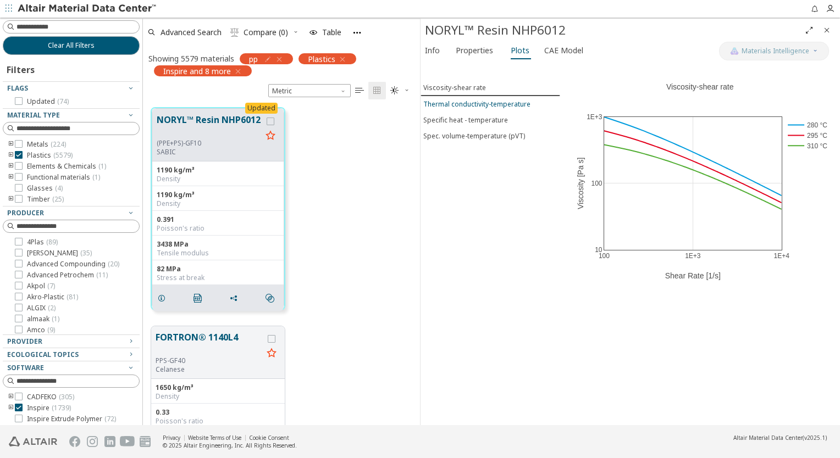
click at [513, 109] on button "Thermal conductivity-temperature" at bounding box center [490, 104] width 140 height 16
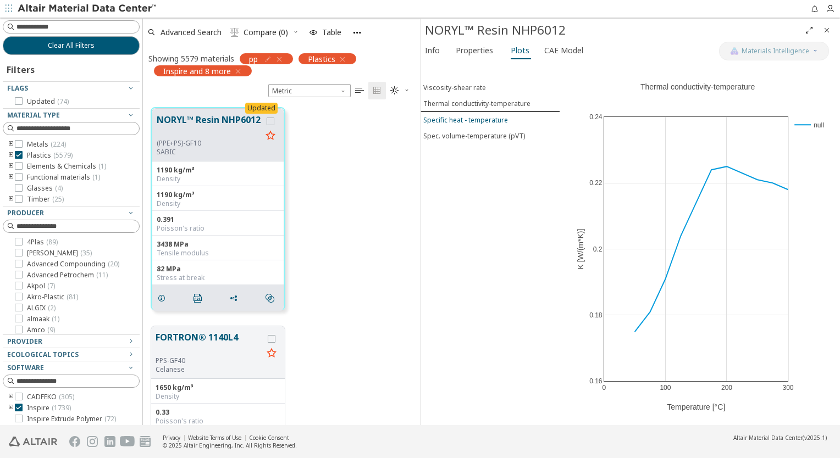
click at [497, 119] on div "Specific heat - temperature" at bounding box center [465, 119] width 85 height 9
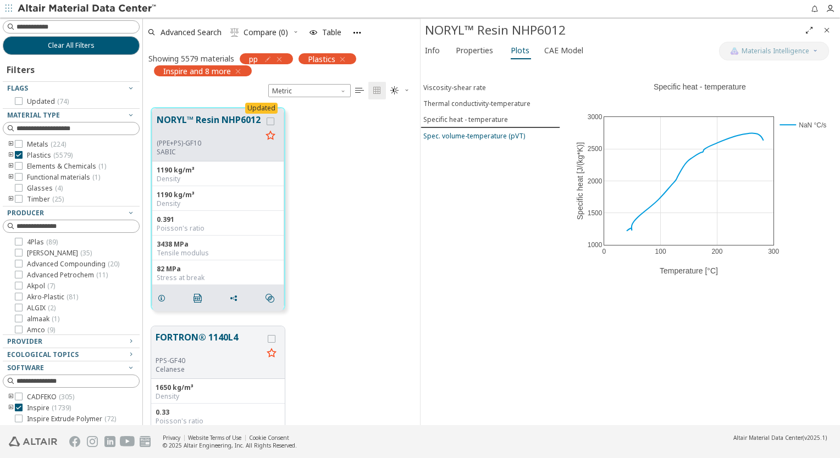
click at [490, 135] on div "Spec. volume-temperature (pVT)" at bounding box center [474, 135] width 102 height 9
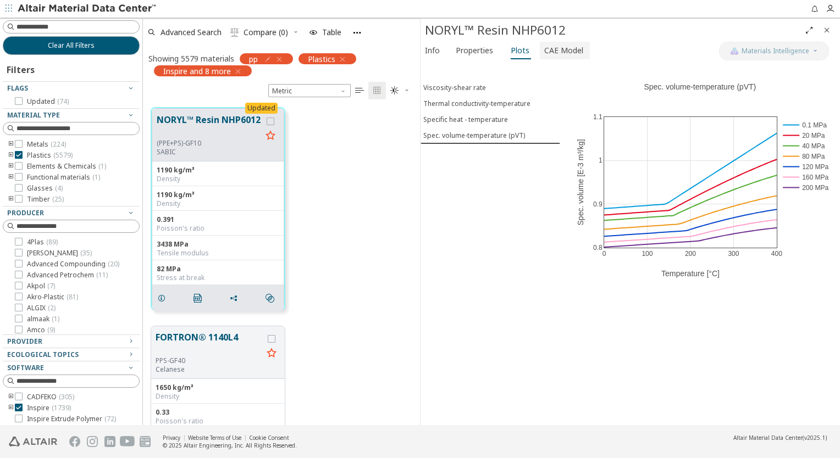
click at [544, 51] on span "CAE Model" at bounding box center [563, 51] width 39 height 18
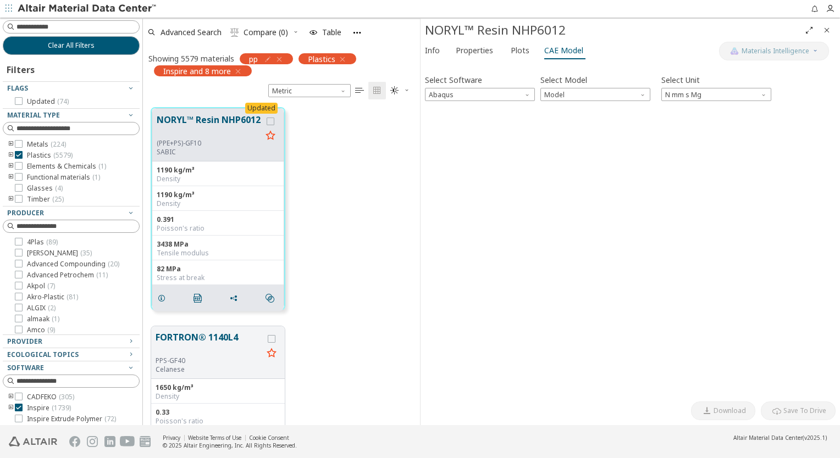
click at [481, 102] on div "Select Software Abaqus Select Model Model Select Unit N mm s Mg Invalid data. P…" at bounding box center [630, 231] width 411 height 330
click at [582, 97] on span "Model" at bounding box center [595, 94] width 110 height 13
drag, startPoint x: 572, startPoint y: 120, endPoint x: 572, endPoint y: 109, distance: 11.0
click at [572, 109] on div "Elastic Expansion" at bounding box center [595, 114] width 110 height 26
click at [585, 112] on span "Elastic" at bounding box center [595, 108] width 101 height 8
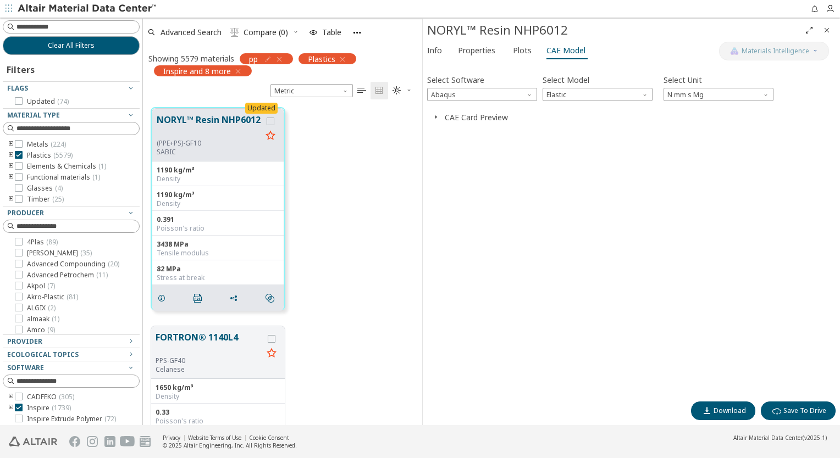
scroll to position [318, 270]
click at [436, 116] on icon "button" at bounding box center [435, 117] width 9 height 9
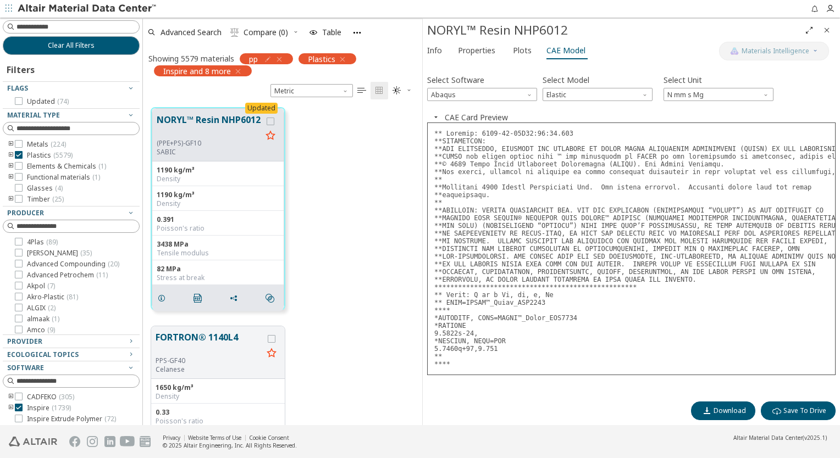
click at [582, 102] on div "Select Software Abaqus Select Model Elastic Select Unit N mm s Mg Invalid data.…" at bounding box center [631, 231] width 408 height 330
click at [586, 96] on span "Elastic" at bounding box center [597, 94] width 110 height 13
click at [581, 119] on span "Expansion" at bounding box center [597, 122] width 101 height 8
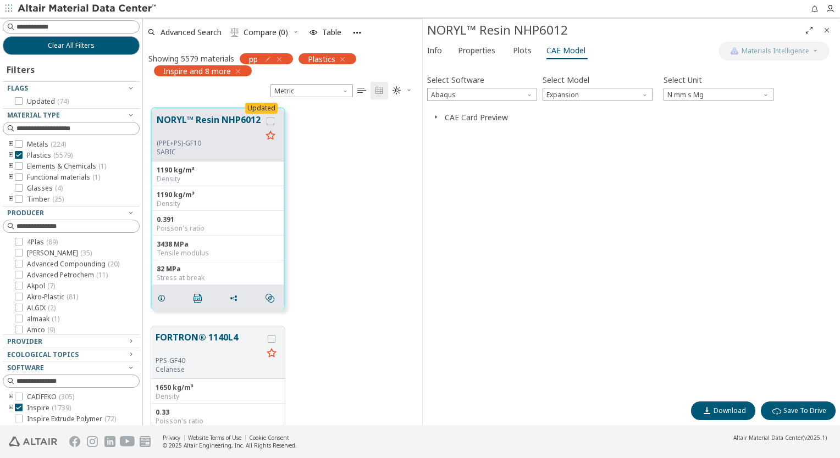
click at [435, 115] on icon "button" at bounding box center [435, 117] width 9 height 9
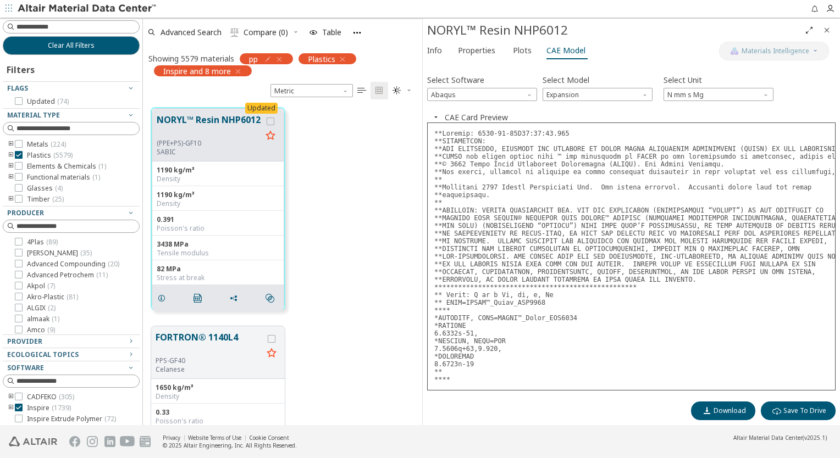
scroll to position [9, 0]
click at [459, 88] on span "Abaqus" at bounding box center [482, 94] width 110 height 13
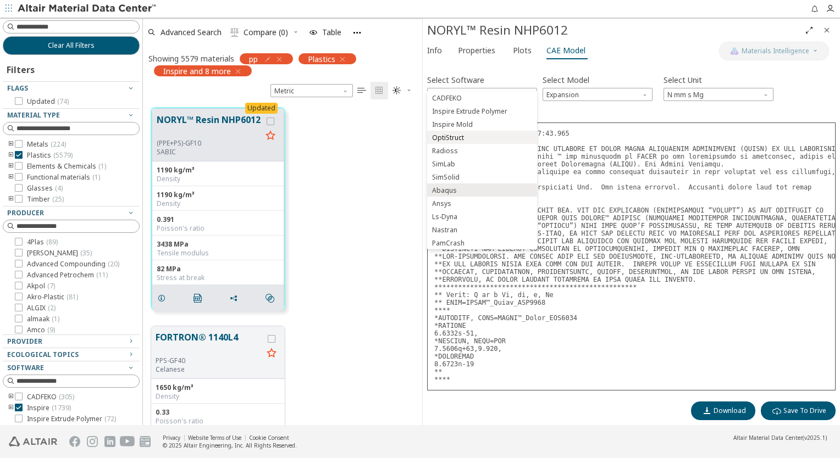
click at [482, 132] on button "OptiStruct" at bounding box center [482, 137] width 110 height 13
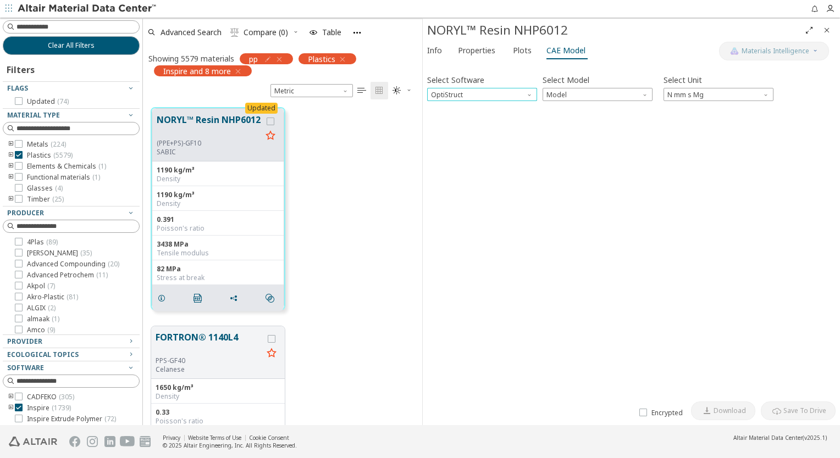
scroll to position [0, 0]
click at [599, 88] on span "Model" at bounding box center [597, 94] width 110 height 13
click at [592, 117] on button "Mat4" at bounding box center [597, 120] width 110 height 13
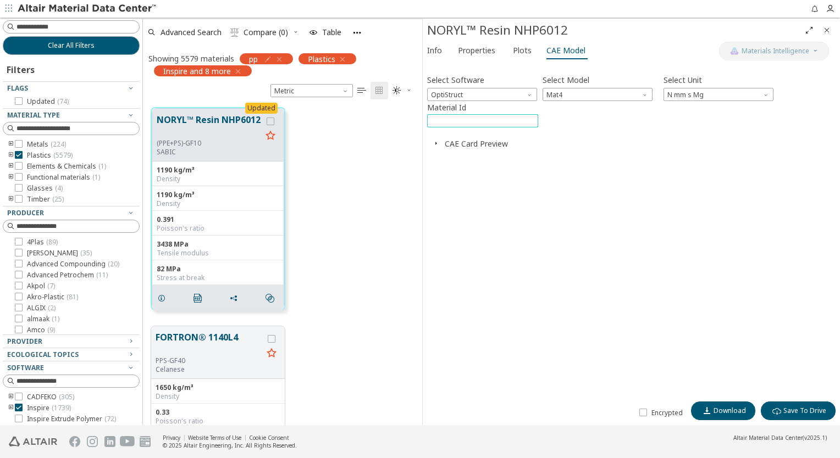
click at [442, 115] on input "****" at bounding box center [483, 121] width 110 height 12
click at [454, 148] on button "CAE Card Preview" at bounding box center [476, 143] width 63 height 10
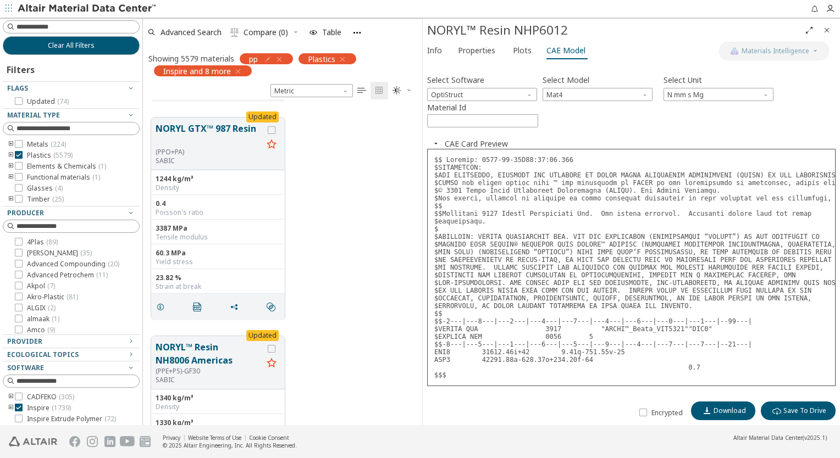
scroll to position [2418, 0]
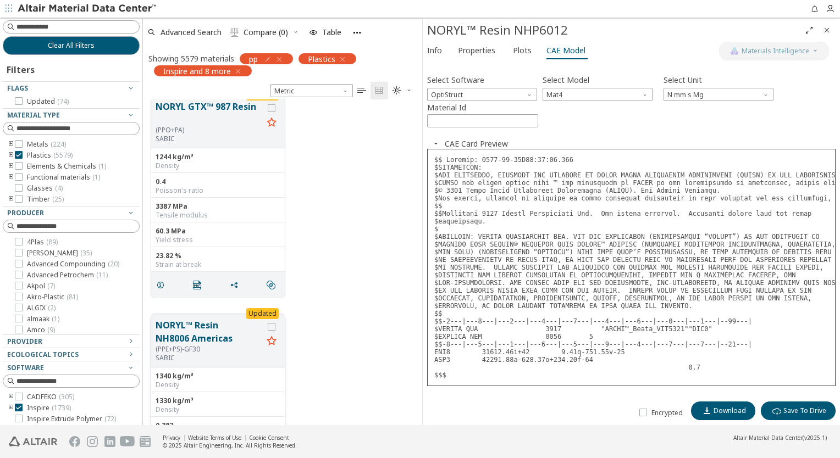
click at [237, 345] on div "(PPE+PS)-GF30" at bounding box center [209, 349] width 107 height 9
click at [246, 329] on button "NORYL™ Resin NH8006 Americas" at bounding box center [209, 332] width 107 height 26
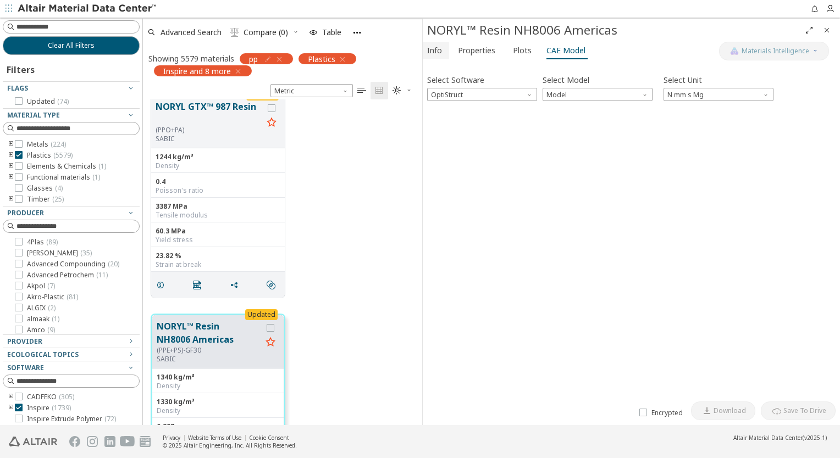
click at [440, 47] on span "Info" at bounding box center [434, 51] width 15 height 18
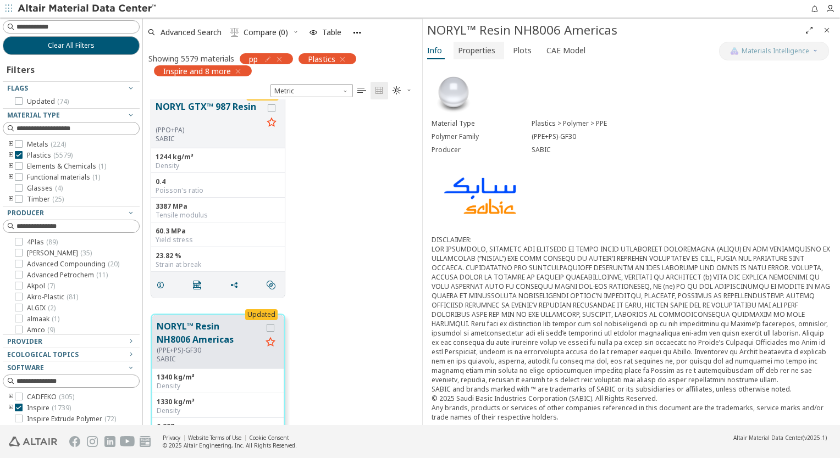
click at [463, 51] on span "Properties" at bounding box center [476, 51] width 37 height 18
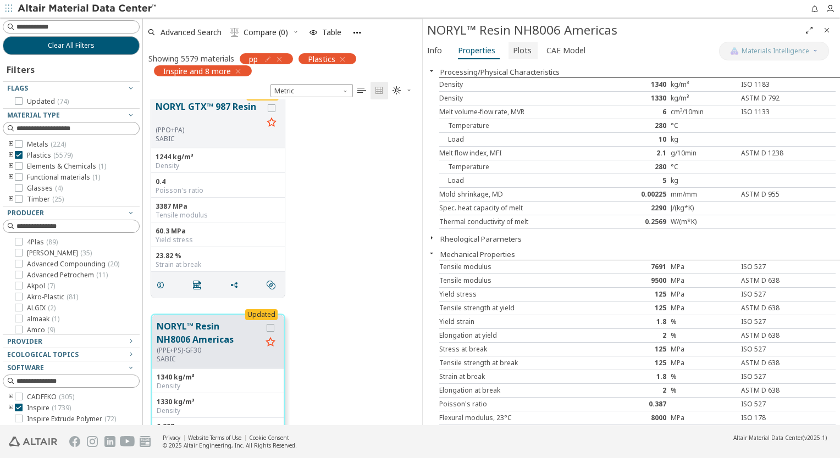
click at [508, 53] on button "Plots" at bounding box center [522, 51] width 29 height 18
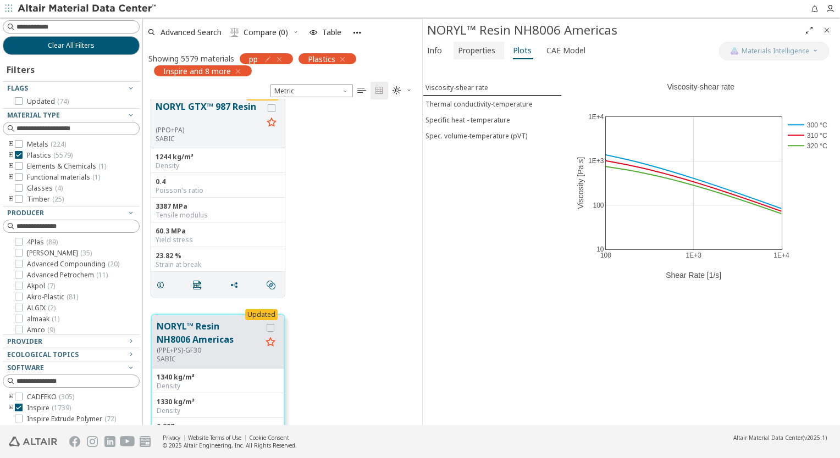
click at [483, 56] on span "Properties" at bounding box center [476, 51] width 37 height 18
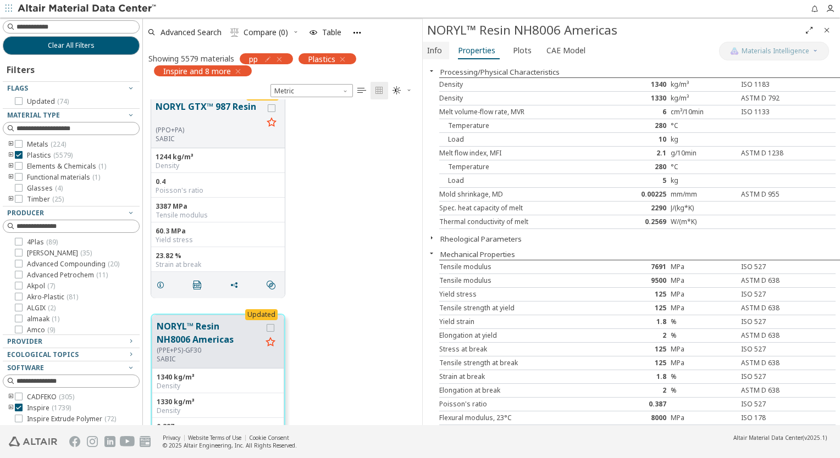
click at [437, 53] on span "Info" at bounding box center [434, 51] width 15 height 18
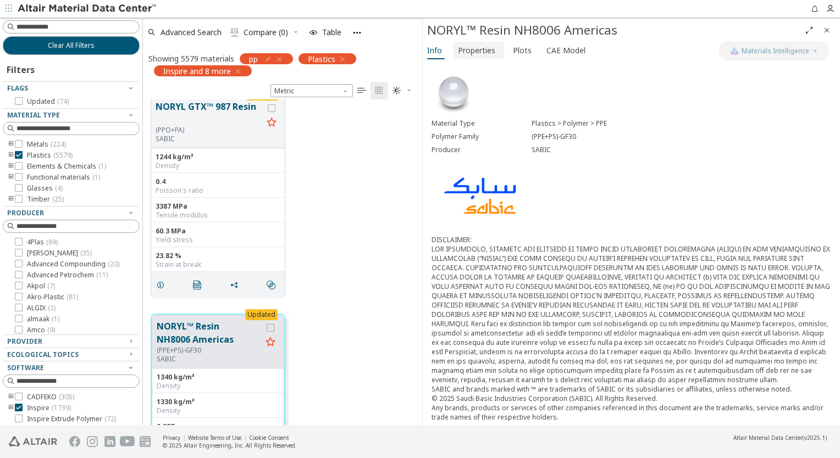
click at [477, 47] on span "Properties" at bounding box center [476, 51] width 37 height 18
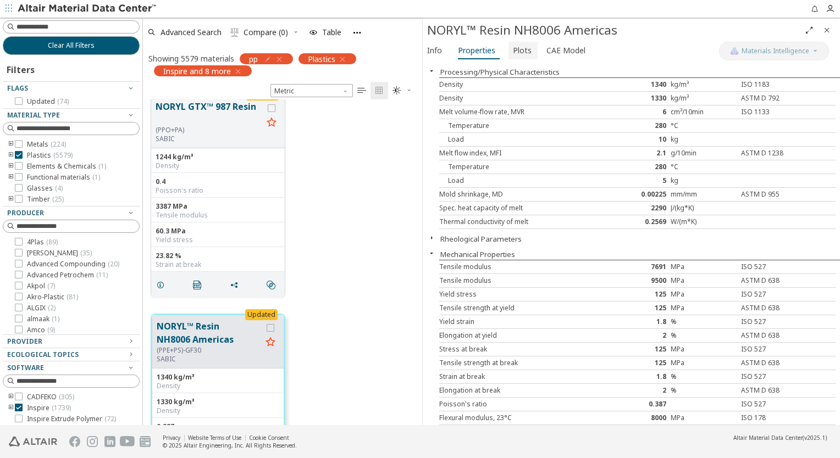
click at [513, 48] on span "Plots" at bounding box center [522, 51] width 19 height 18
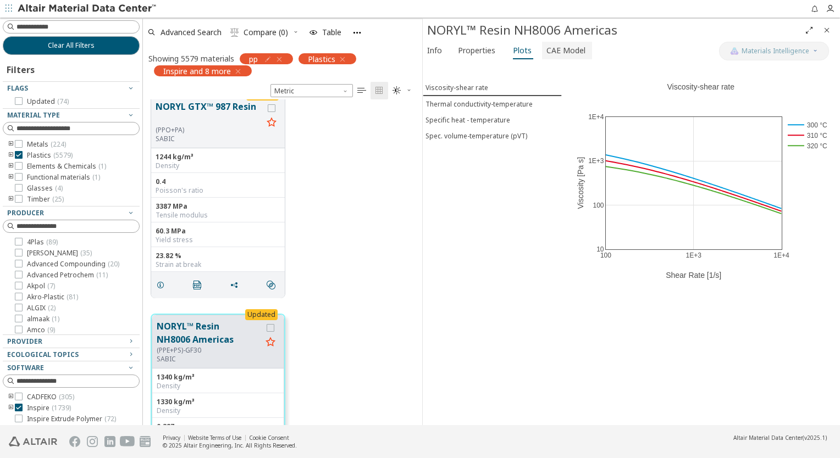
click at [553, 56] on span "CAE Model" at bounding box center [565, 51] width 39 height 18
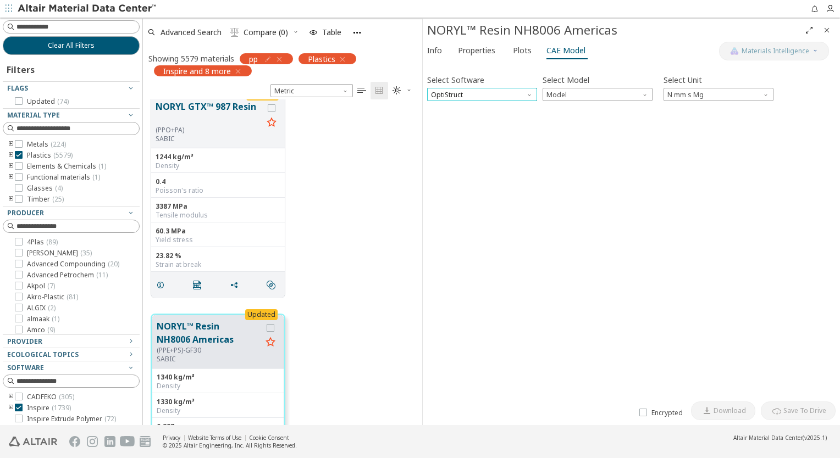
click at [504, 91] on span "OptiStruct" at bounding box center [482, 94] width 110 height 13
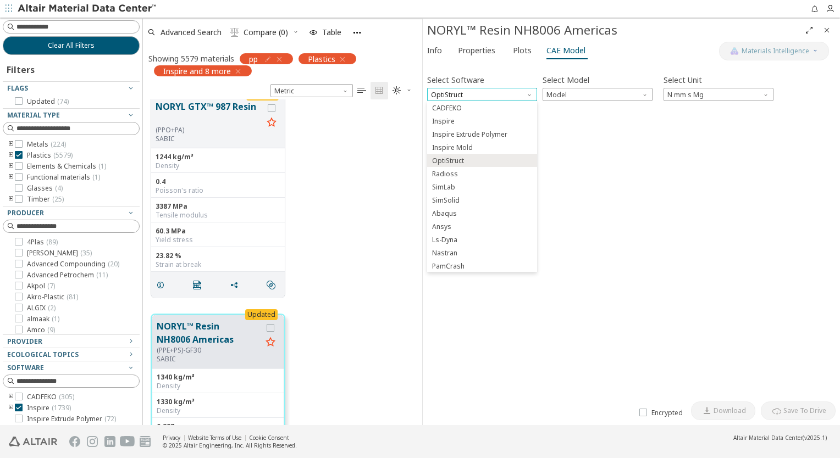
click at [504, 90] on span "OptiStruct" at bounding box center [482, 94] width 110 height 13
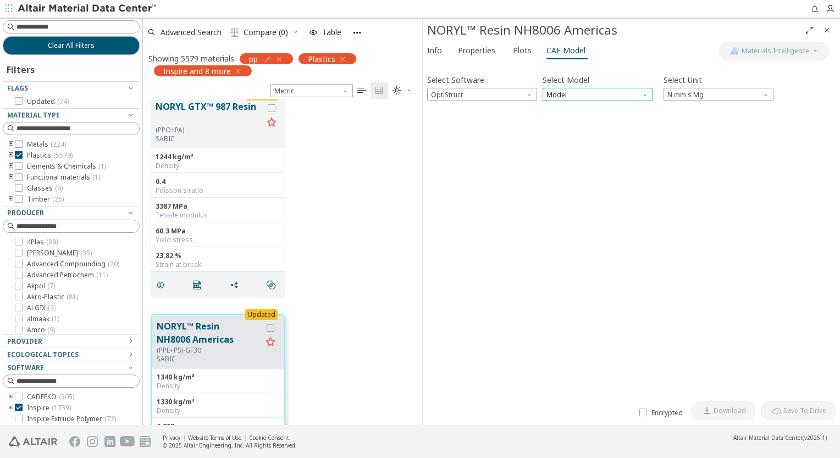
click at [578, 97] on span "Model" at bounding box center [597, 94] width 110 height 13
click at [579, 110] on span "Mat1" at bounding box center [597, 108] width 101 height 8
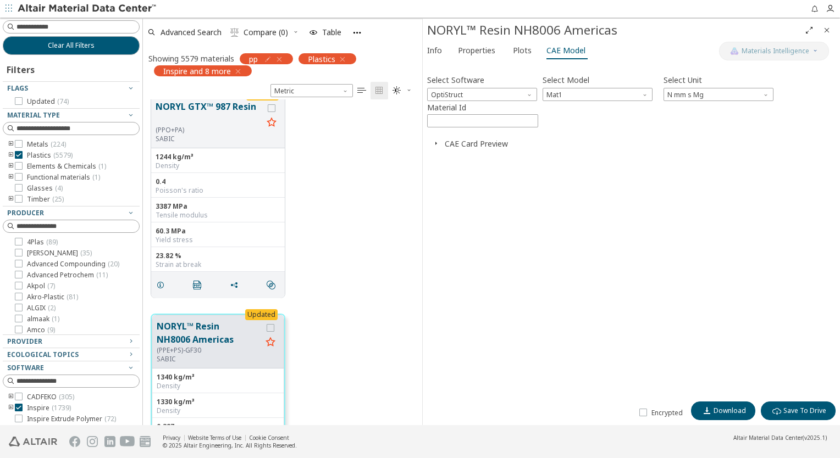
click at [462, 151] on div "Select Software OptiStruct Select Model Mat1 Select Unit N mm s Mg Material Id …" at bounding box center [631, 231] width 408 height 330
click at [436, 143] on icon "button" at bounding box center [435, 143] width 9 height 9
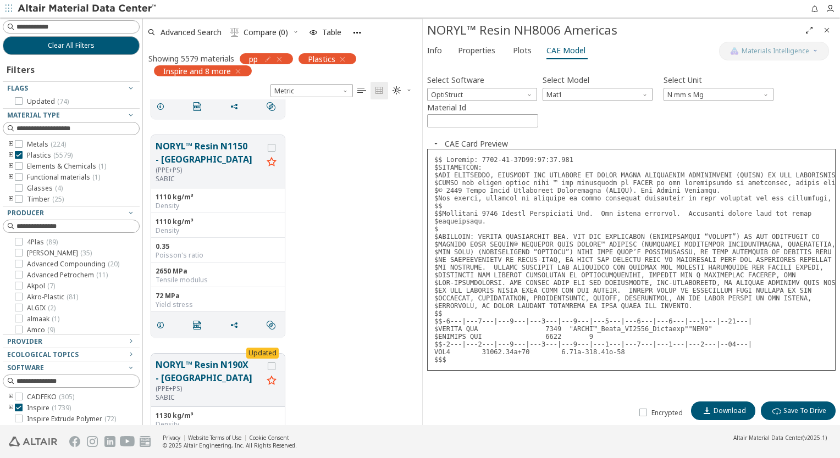
scroll to position [12796, 0]
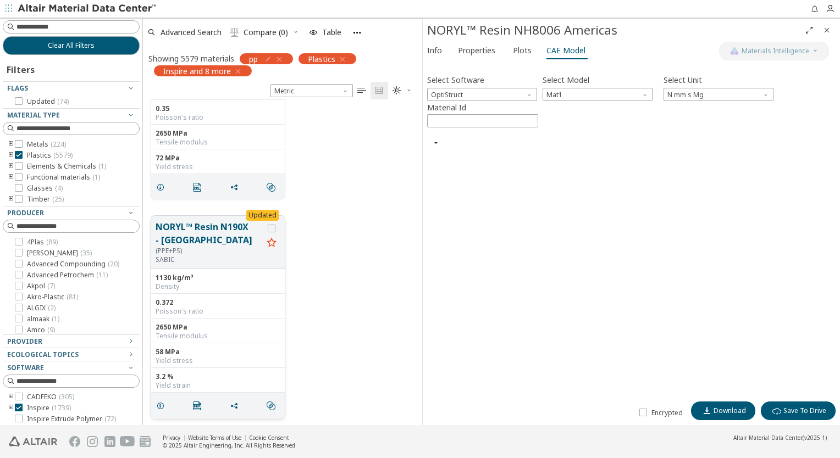
click at [241, 236] on button "NORYL™ Resin N190X - [GEOGRAPHIC_DATA]" at bounding box center [209, 233] width 107 height 26
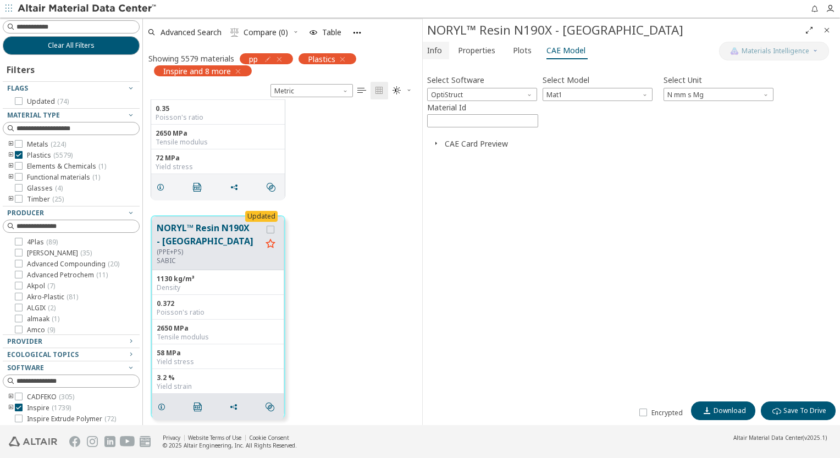
click at [435, 51] on span "Info" at bounding box center [434, 51] width 15 height 18
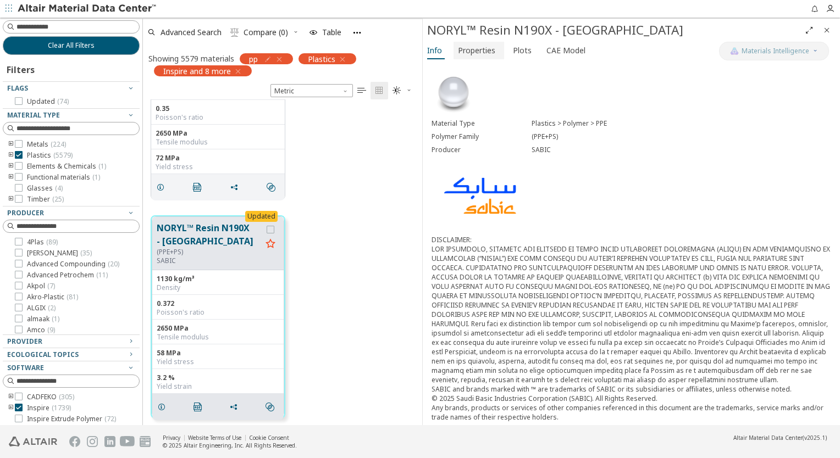
click at [465, 52] on span "Properties" at bounding box center [476, 51] width 37 height 18
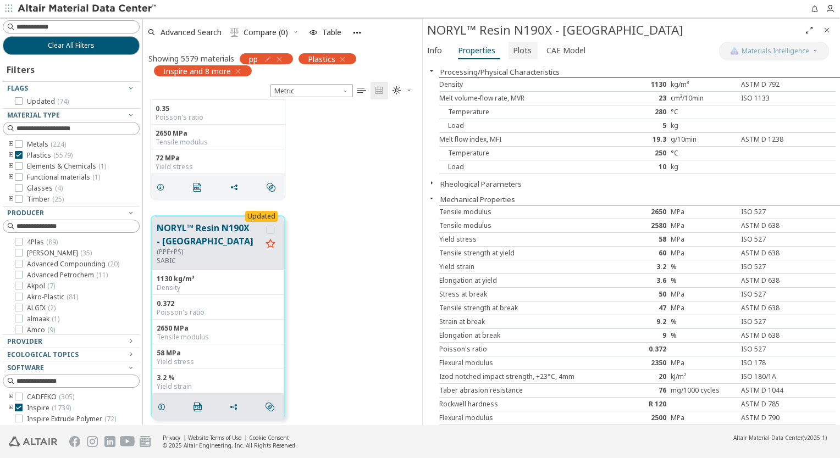
click at [508, 49] on button "Plots" at bounding box center [522, 51] width 29 height 18
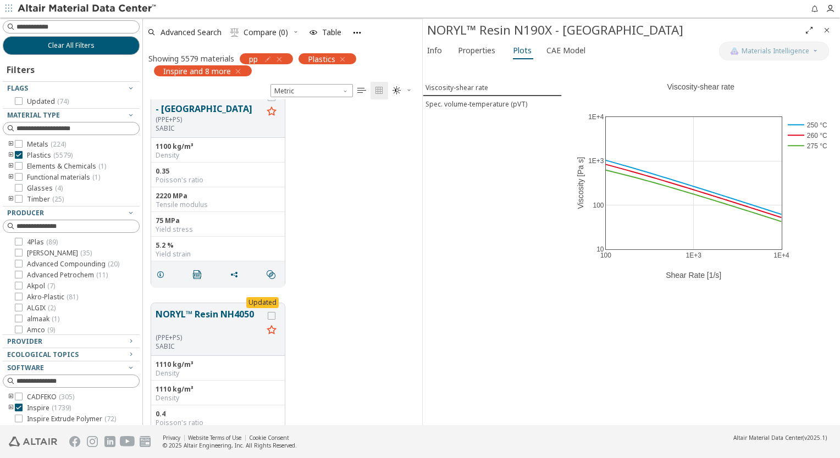
scroll to position [14939, 0]
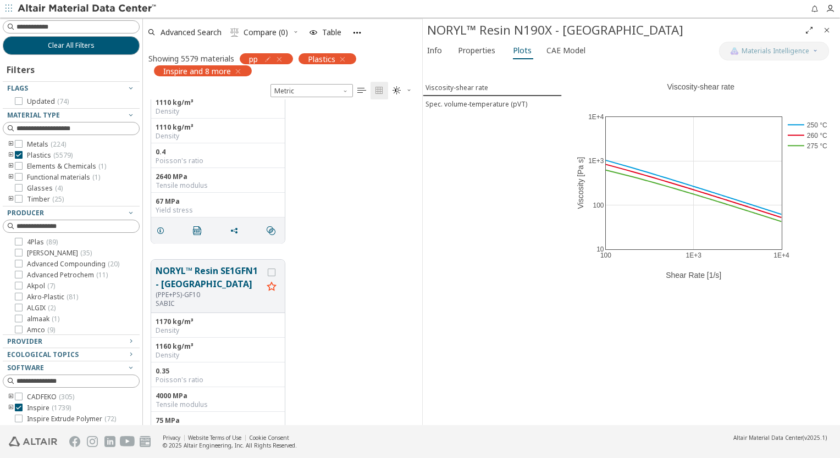
click at [289, 56] on div "pp" at bounding box center [266, 58] width 53 height 11
click at [281, 56] on icon "button" at bounding box center [279, 59] width 9 height 9
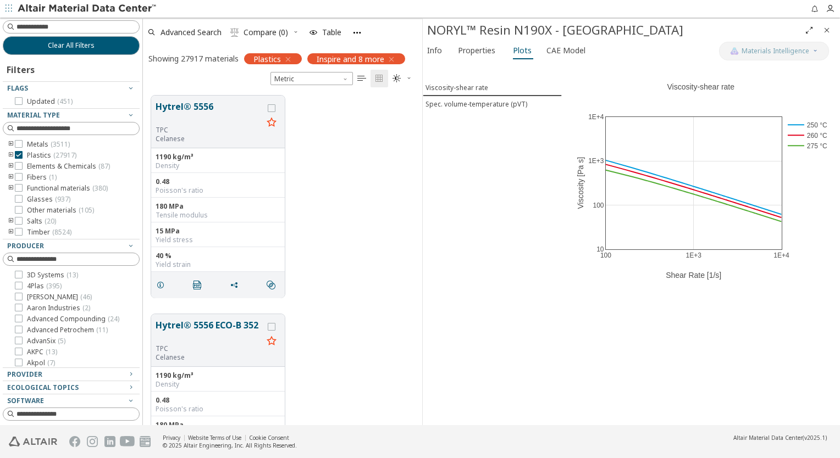
click at [288, 59] on icon "button" at bounding box center [288, 59] width 9 height 9
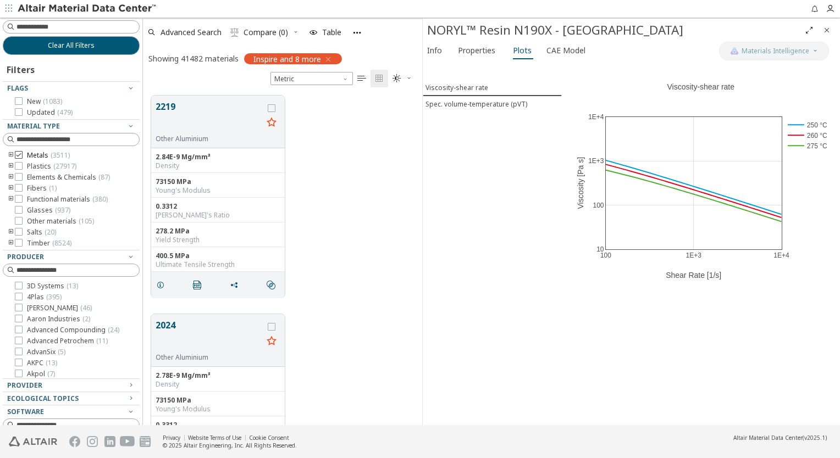
click at [18, 153] on icon at bounding box center [19, 155] width 8 height 8
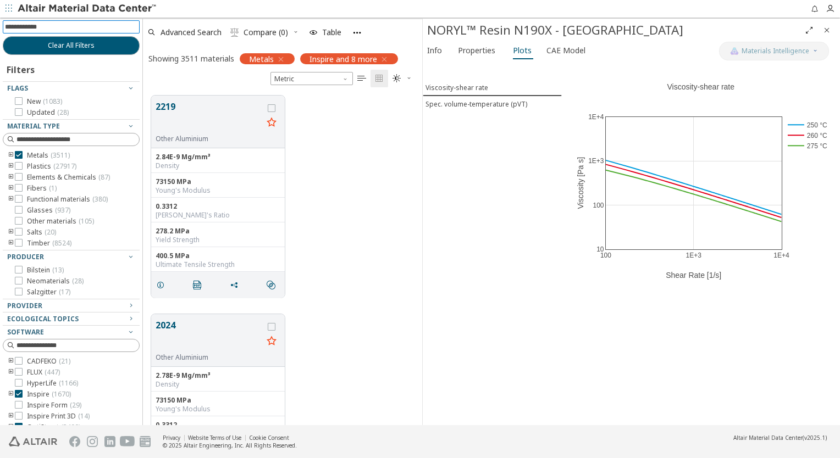
click at [110, 27] on input at bounding box center [72, 27] width 135 height 12
type input "****"
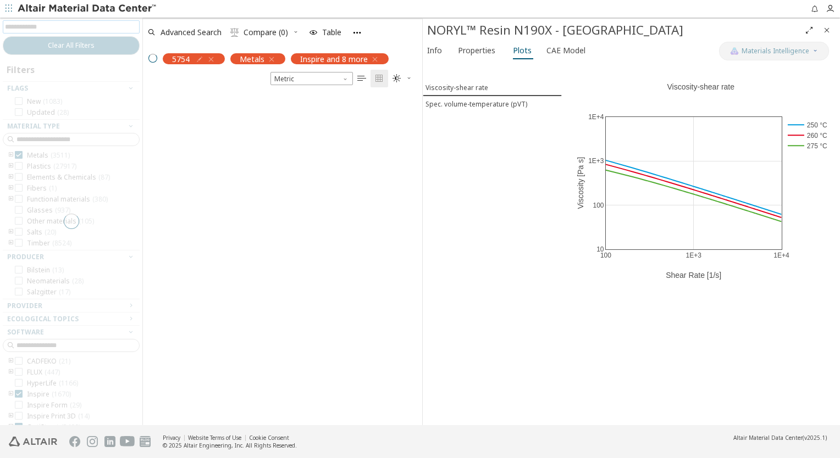
scroll to position [318, 270]
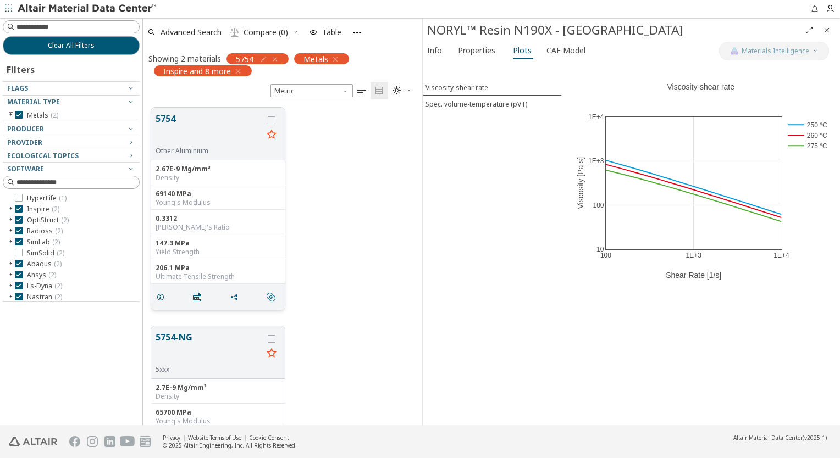
click at [221, 137] on button "5754" at bounding box center [209, 129] width 107 height 35
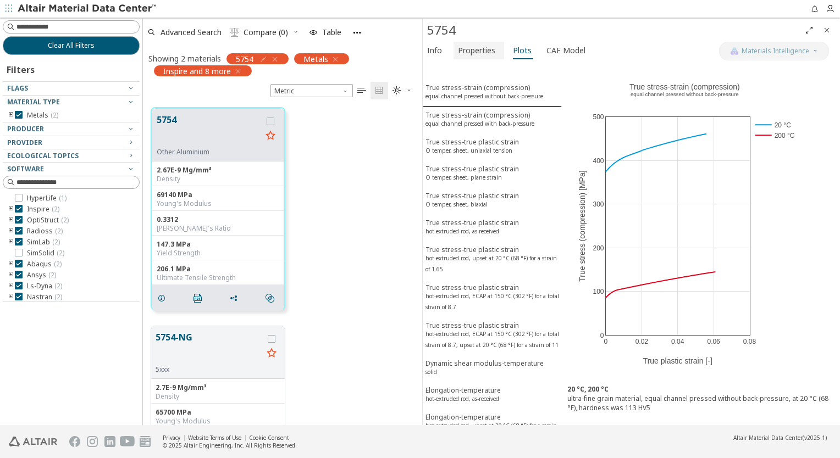
click at [468, 54] on span "Properties" at bounding box center [476, 51] width 37 height 18
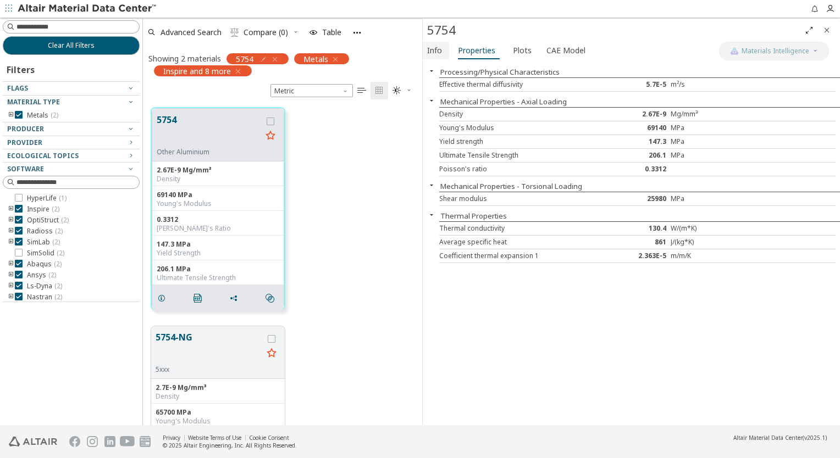
click at [433, 53] on span "Info" at bounding box center [434, 51] width 15 height 18
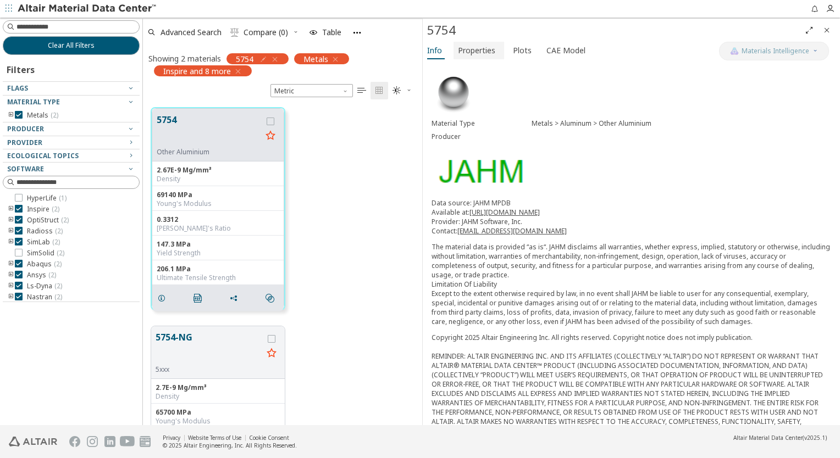
click at [485, 52] on span "Properties" at bounding box center [476, 51] width 37 height 18
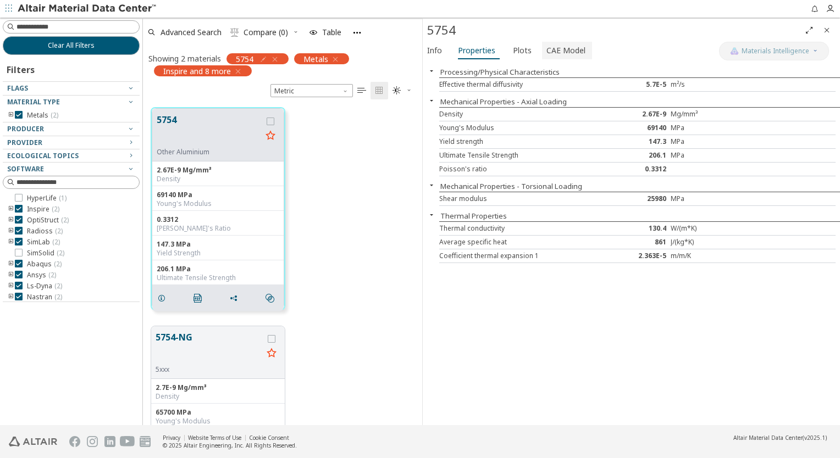
click at [546, 50] on span "CAE Model" at bounding box center [565, 51] width 39 height 18
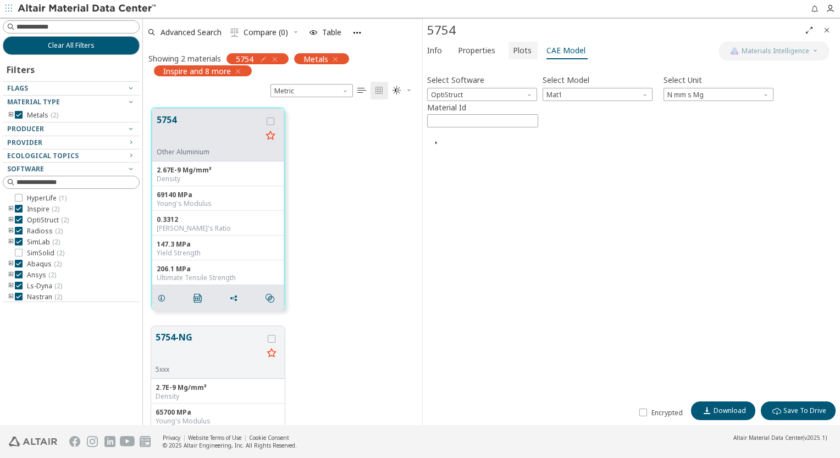
click at [515, 51] on span "Plots" at bounding box center [522, 51] width 19 height 18
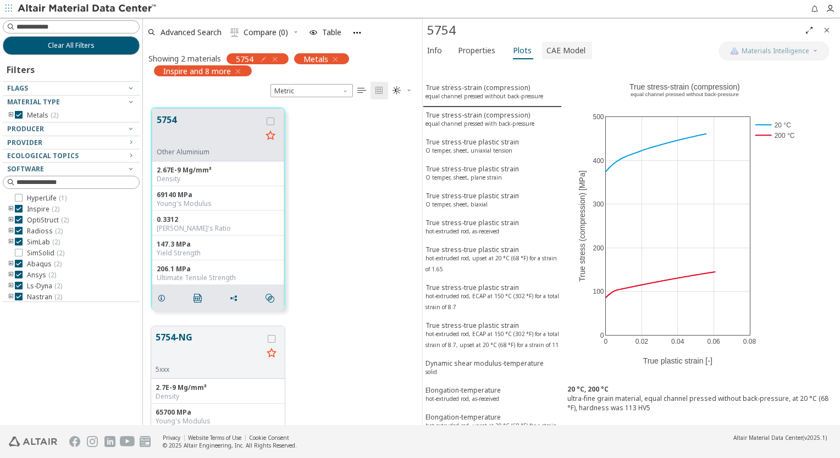
click at [546, 48] on span "CAE Model" at bounding box center [565, 51] width 39 height 18
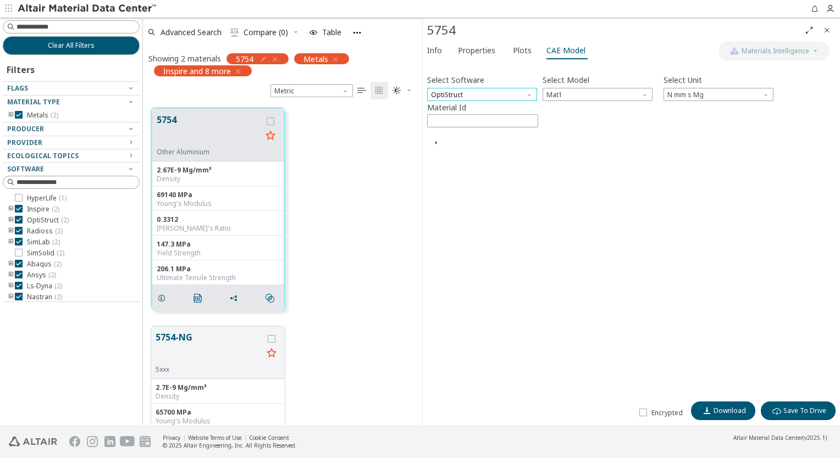
click at [502, 97] on span "OptiStruct" at bounding box center [482, 94] width 110 height 13
click at [557, 96] on span "Mat1" at bounding box center [597, 94] width 110 height 13
click at [565, 121] on span "MatS1" at bounding box center [557, 121] width 20 height 9
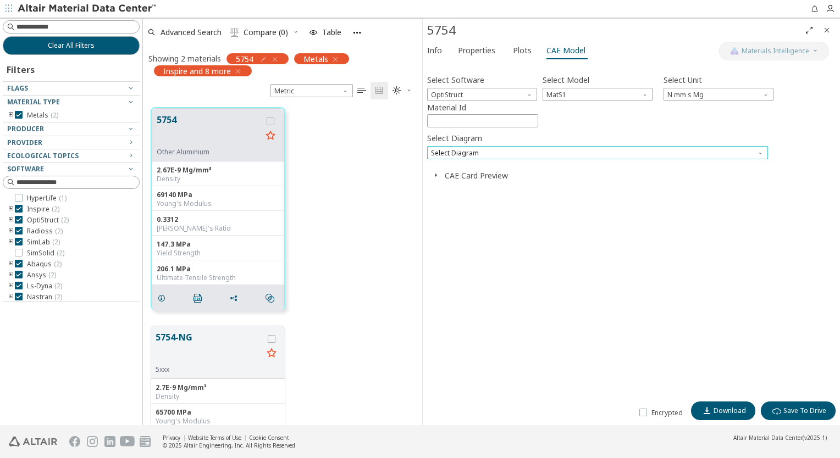
click at [493, 151] on span "Select Diagram" at bounding box center [597, 152] width 341 height 13
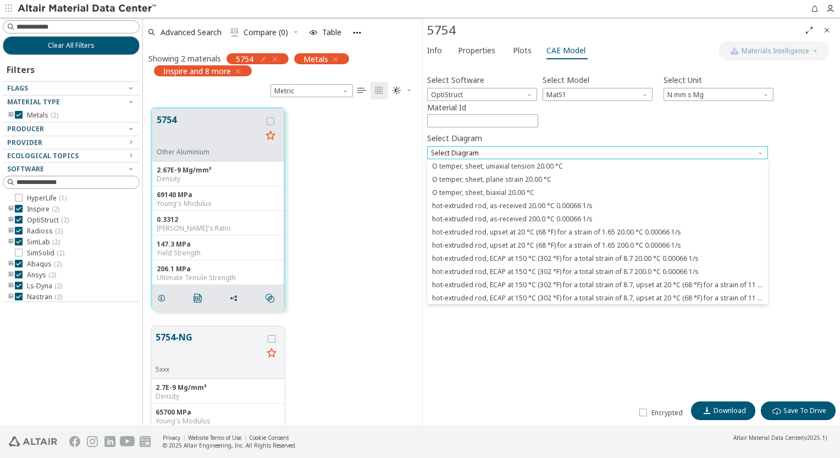
click at [477, 152] on span "Select Diagram" at bounding box center [597, 152] width 341 height 13
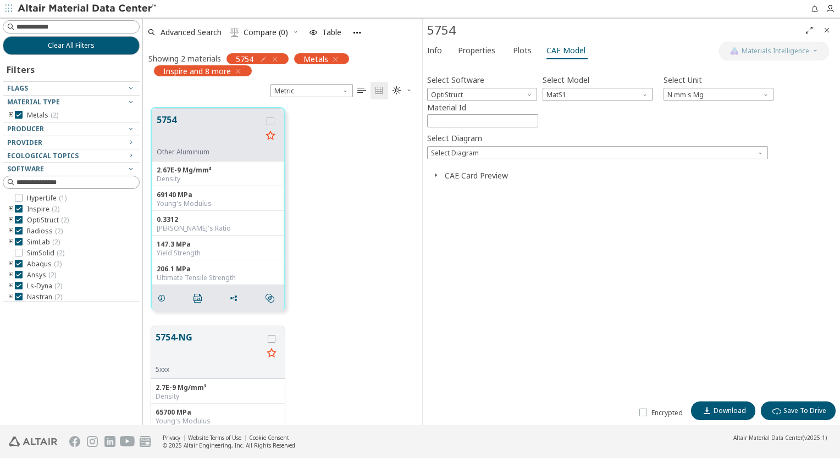
click at [486, 175] on button "CAE Card Preview" at bounding box center [476, 175] width 63 height 10
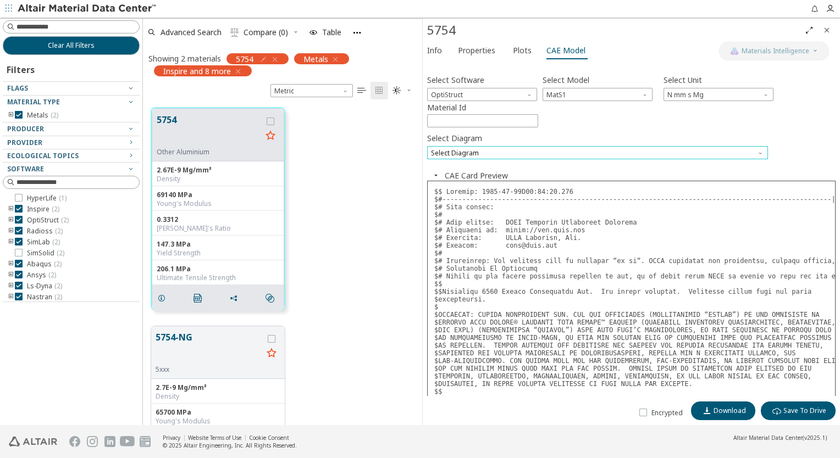
click at [451, 153] on span "Select Diagram" at bounding box center [597, 152] width 341 height 13
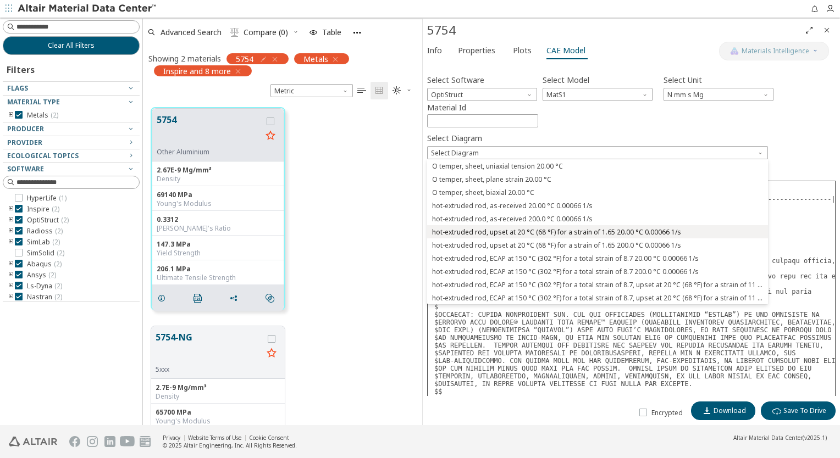
click at [518, 236] on span "hot-extruded rod, upset at 20 °C (68 °F) for a strain of 1.65 20.00 °C 0.00066 …" at bounding box center [556, 232] width 249 height 9
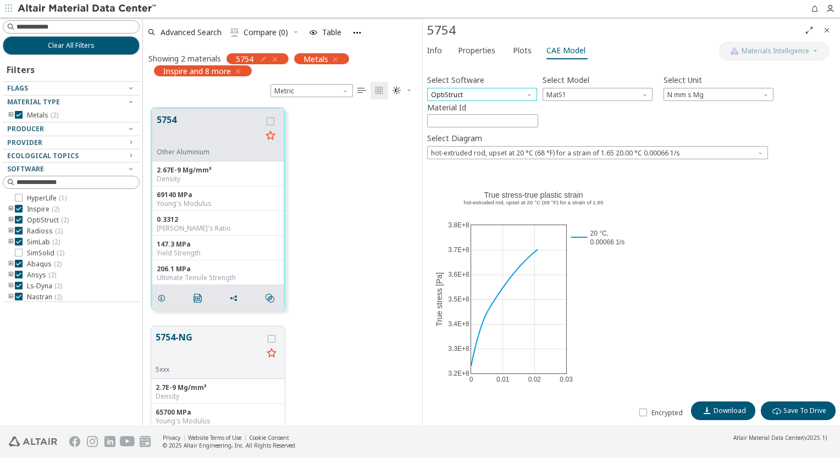
click at [482, 91] on span "OptiStruct" at bounding box center [482, 94] width 110 height 13
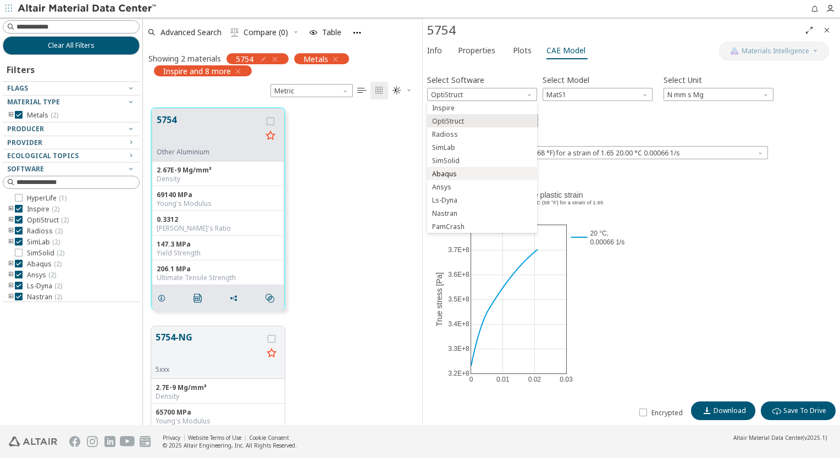
click at [467, 175] on span "Abaqus" at bounding box center [481, 174] width 101 height 8
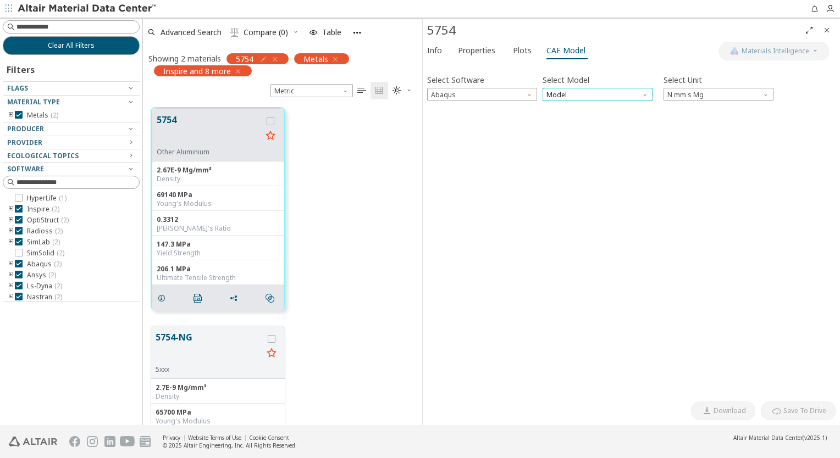
click at [558, 95] on span "Model" at bounding box center [597, 94] width 110 height 13
click at [576, 132] on span "Plastic" at bounding box center [597, 135] width 101 height 8
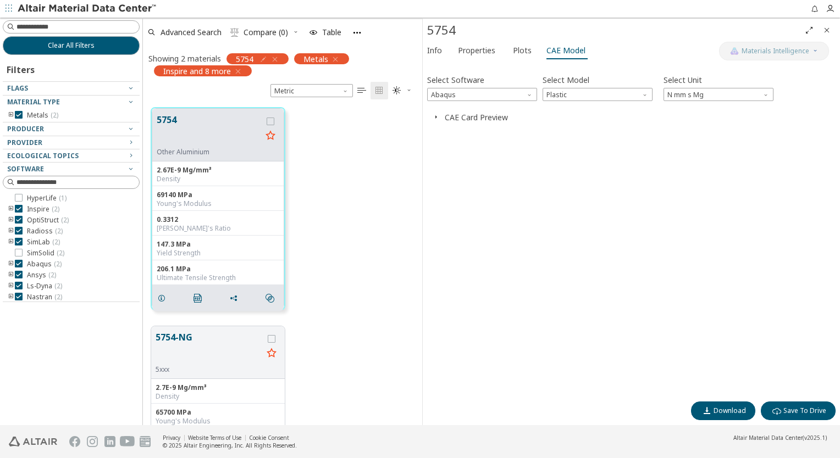
click at [439, 118] on icon "button" at bounding box center [435, 117] width 9 height 9
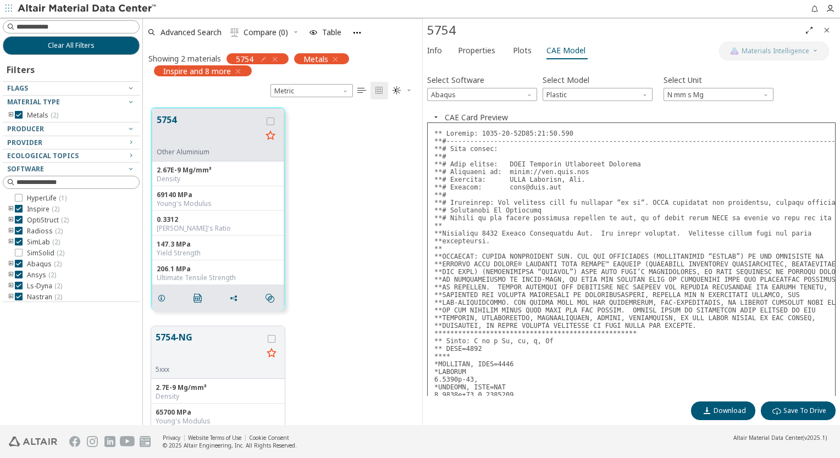
click at [434, 118] on icon "button" at bounding box center [435, 117] width 9 height 9
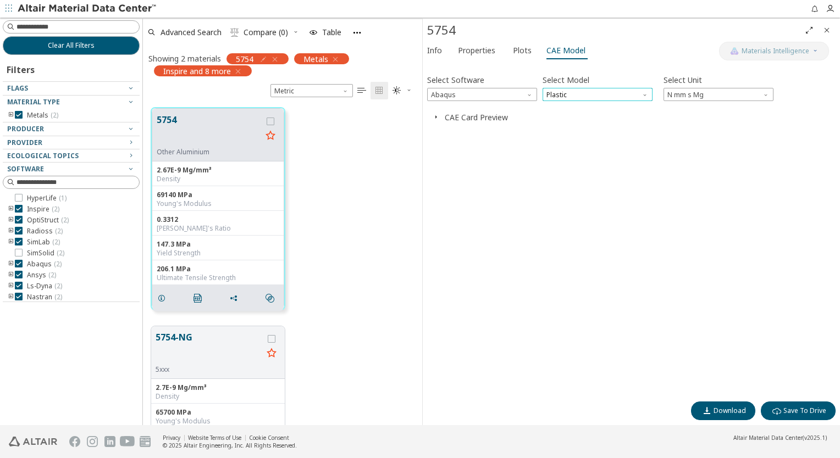
click at [576, 93] on span "Plastic" at bounding box center [597, 94] width 110 height 13
click at [573, 120] on span "Expansion" at bounding box center [563, 121] width 32 height 9
click at [570, 94] on span "Expansion" at bounding box center [597, 94] width 110 height 13
click at [568, 115] on button "Expansion" at bounding box center [597, 120] width 110 height 13
click at [574, 93] on span "Expansion" at bounding box center [597, 94] width 110 height 13
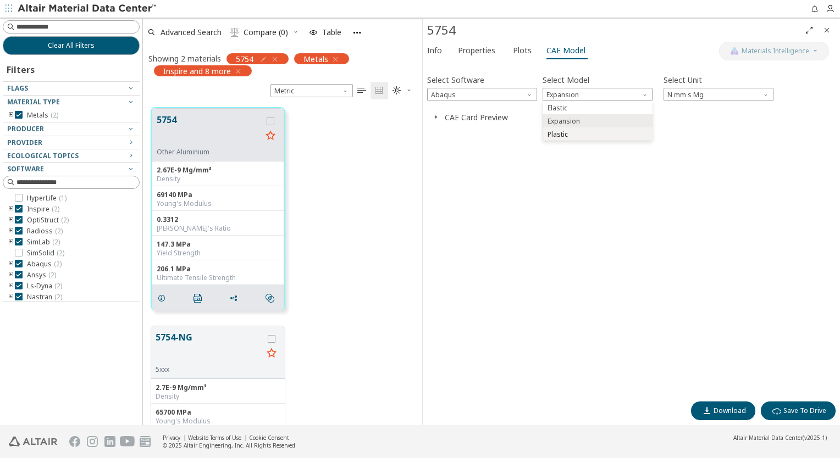
click at [569, 131] on span "Plastic" at bounding box center [597, 135] width 101 height 8
click at [437, 114] on icon "button" at bounding box center [435, 117] width 9 height 9
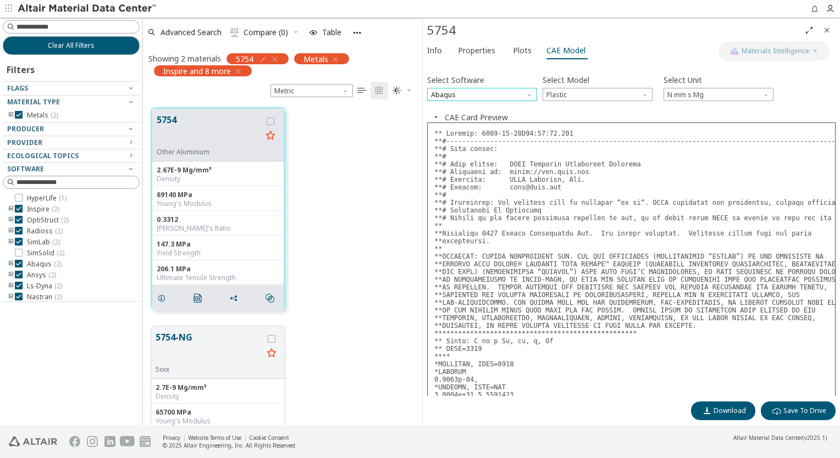
click at [476, 92] on span "Abaqus" at bounding box center [482, 94] width 110 height 13
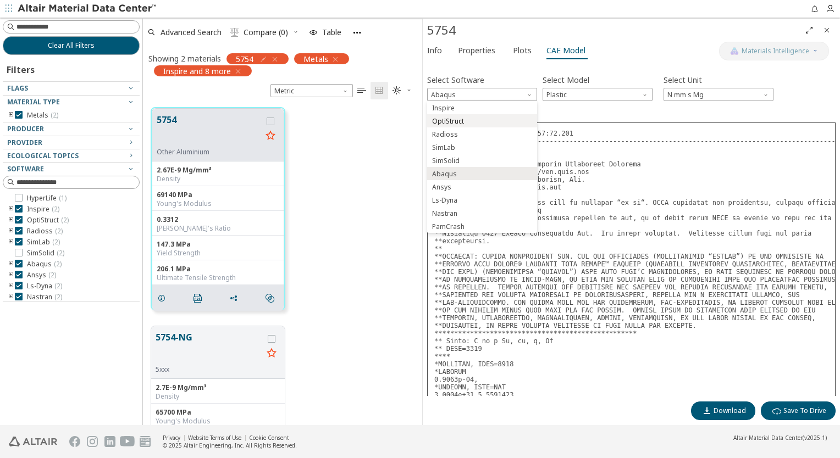
click at [484, 124] on span "OptiStruct" at bounding box center [481, 122] width 101 height 8
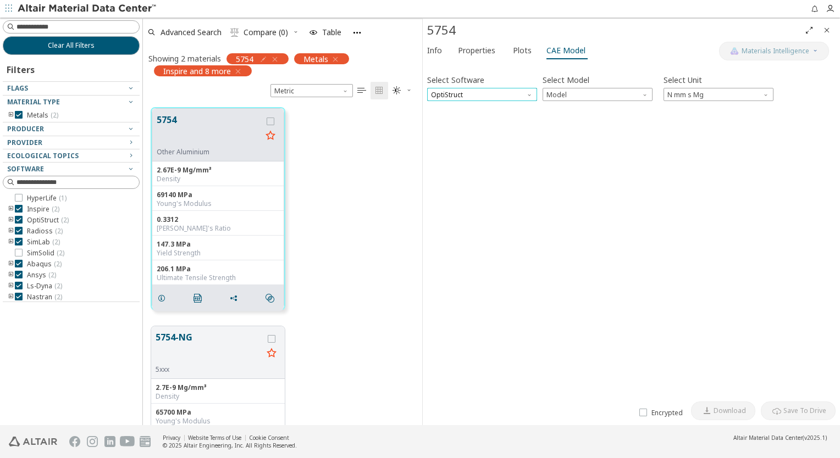
click at [500, 100] on span "OptiStruct" at bounding box center [482, 94] width 110 height 13
drag, startPoint x: 500, startPoint y: 100, endPoint x: 511, endPoint y: 100, distance: 10.4
click at [501, 100] on span "OptiStruct" at bounding box center [482, 94] width 110 height 13
click at [567, 100] on span "Model" at bounding box center [597, 94] width 110 height 13
click at [573, 121] on span "MatS1" at bounding box center [597, 122] width 101 height 8
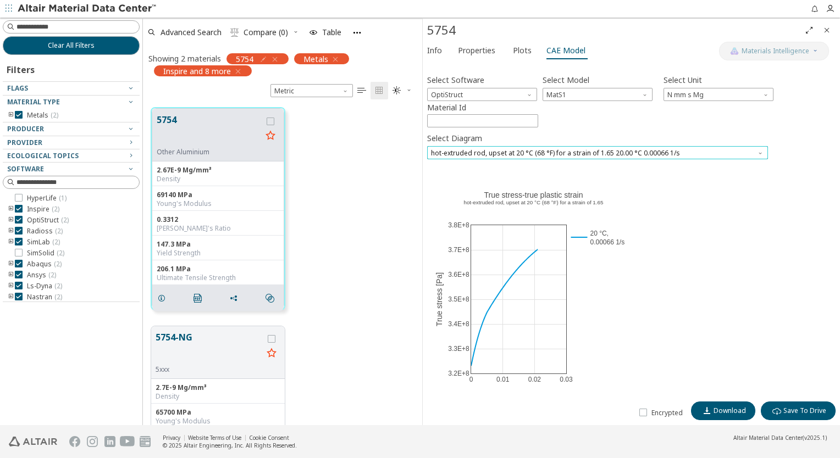
click at [474, 149] on span "hot-extruded rod, upset at 20 °C (68 °F) for a strain of 1.65 20.00 °C 0.00066 …" at bounding box center [597, 152] width 341 height 13
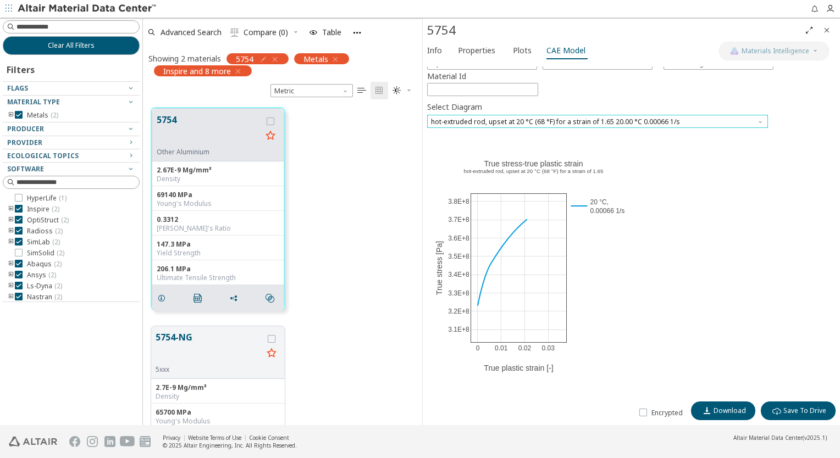
click at [518, 119] on span "hot-extruded rod, upset at 20 °C (68 °F) for a strain of 1.65 20.00 °C 0.00066 …" at bounding box center [597, 121] width 341 height 13
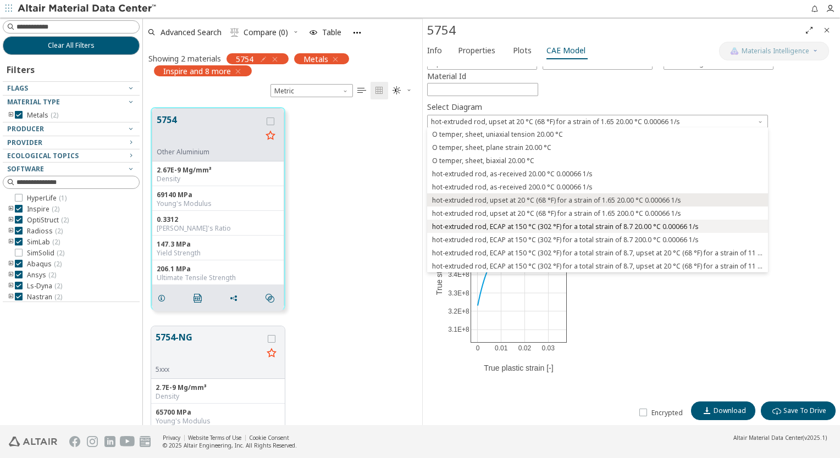
click at [508, 225] on span "hot-extruded rod, ECAP at 150 °C (302 °F) for a total strain of 8.7 20.00 °C 0.…" at bounding box center [565, 227] width 267 height 9
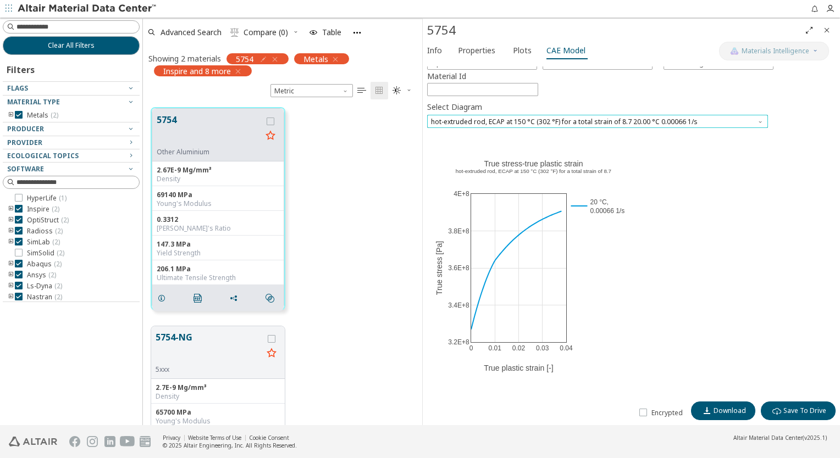
click at [475, 125] on span "hot-extruded rod, ECAP at 150 °C (302 °F) for a total strain of 8.7 20.00 °C 0.…" at bounding box center [597, 121] width 341 height 13
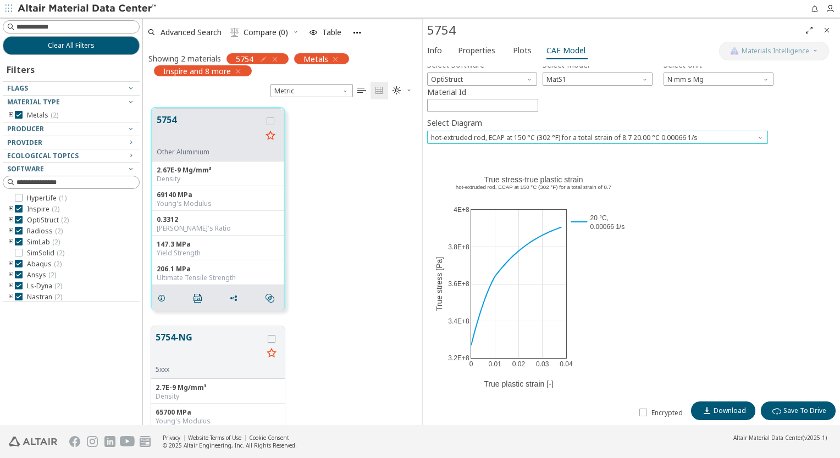
scroll to position [0, 0]
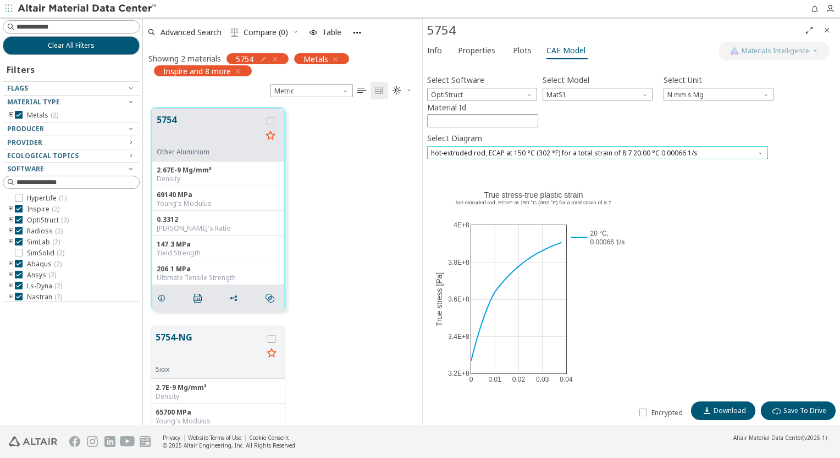
click at [488, 155] on span "hot-extruded rod, ECAP at 150 °C (302 °F) for a total strain of 8.7 20.00 °C 0.…" at bounding box center [597, 152] width 341 height 13
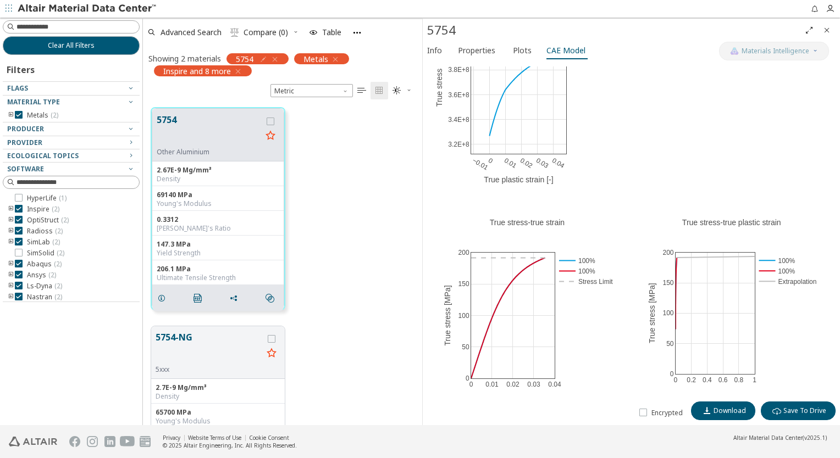
click at [274, 62] on icon "button" at bounding box center [274, 59] width 9 height 9
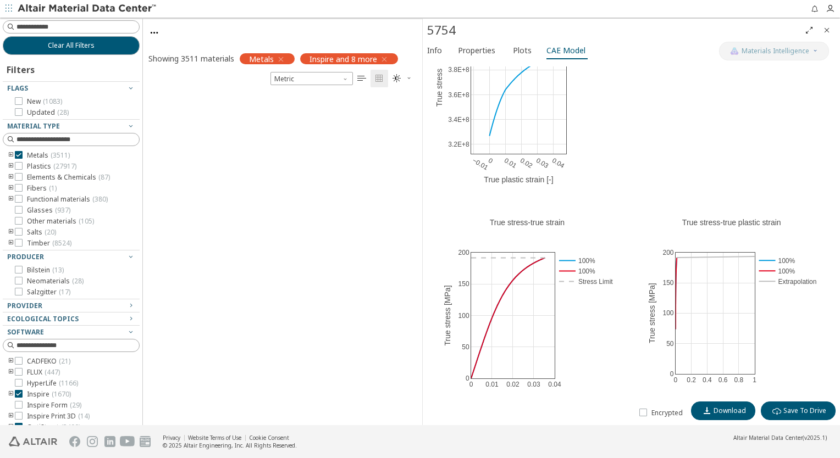
scroll to position [330, 270]
